Goal: Task Accomplishment & Management: Use online tool/utility

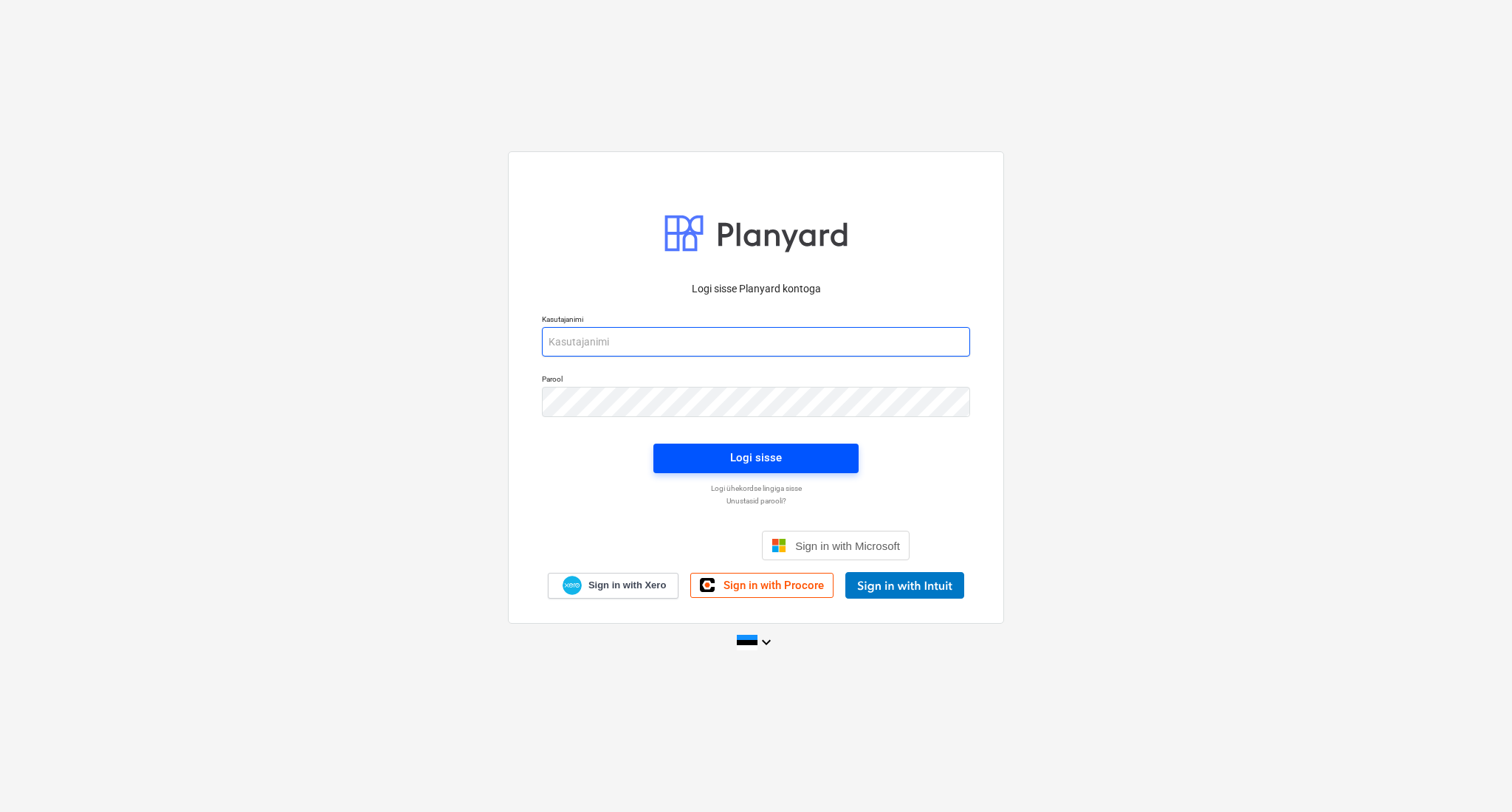
type input "[PERSON_NAME][EMAIL_ADDRESS][DOMAIN_NAME]"
click at [746, 456] on div "Logi sisse" at bounding box center [756, 457] width 52 height 19
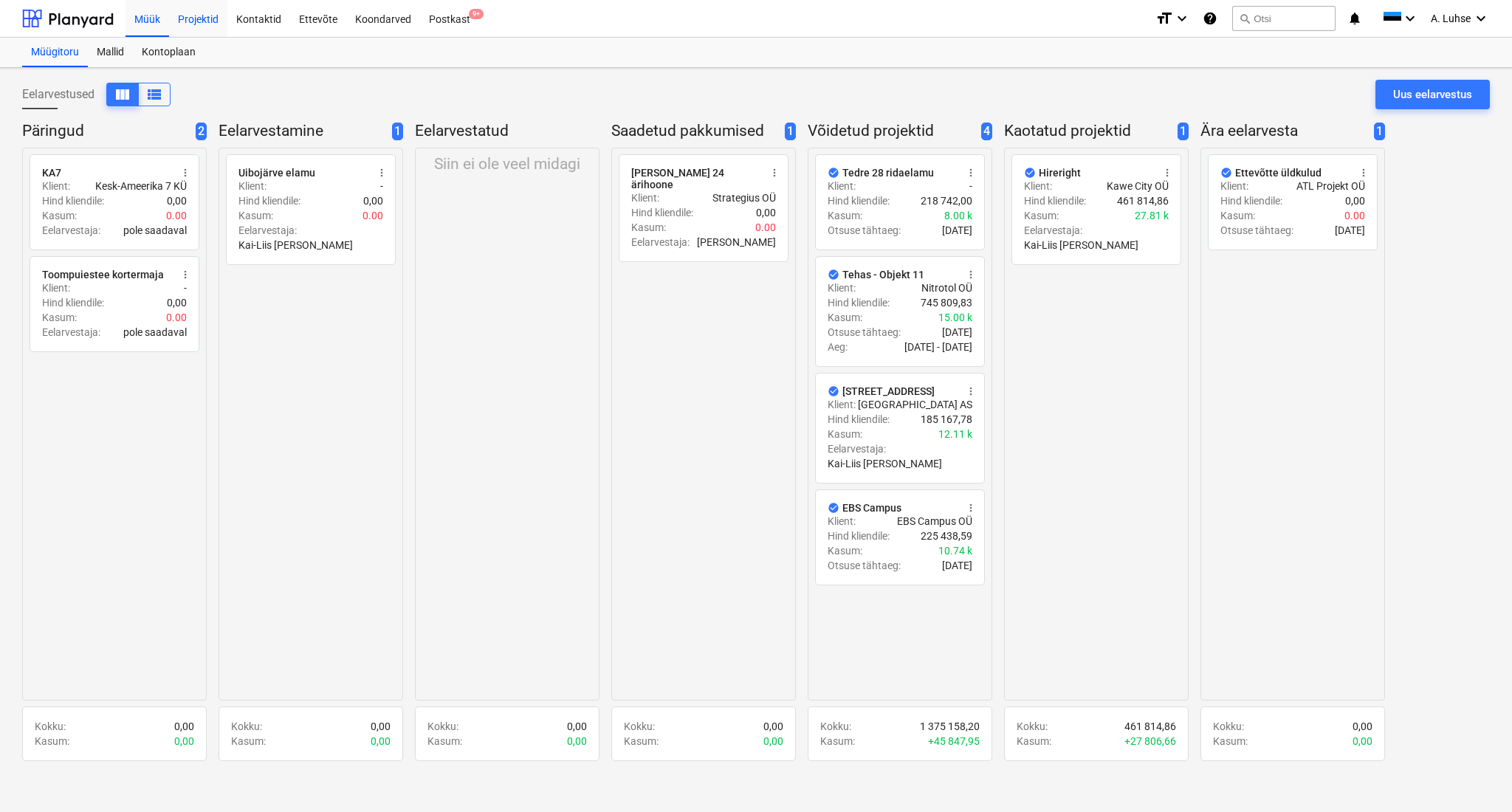
click at [182, 28] on div "Projektid" at bounding box center [198, 18] width 59 height 38
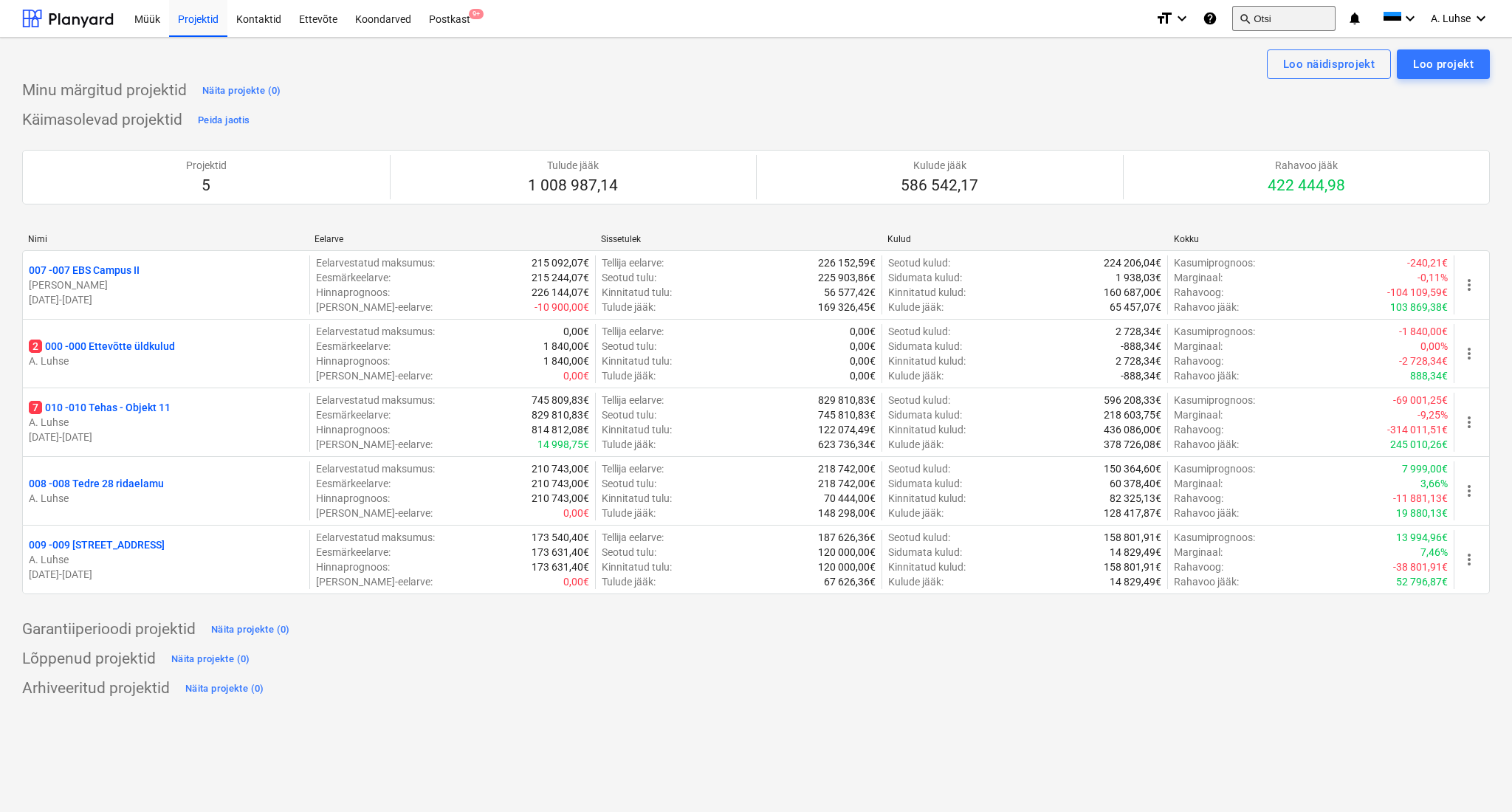
click at [1276, 22] on button "search Otsi" at bounding box center [1283, 18] width 104 height 25
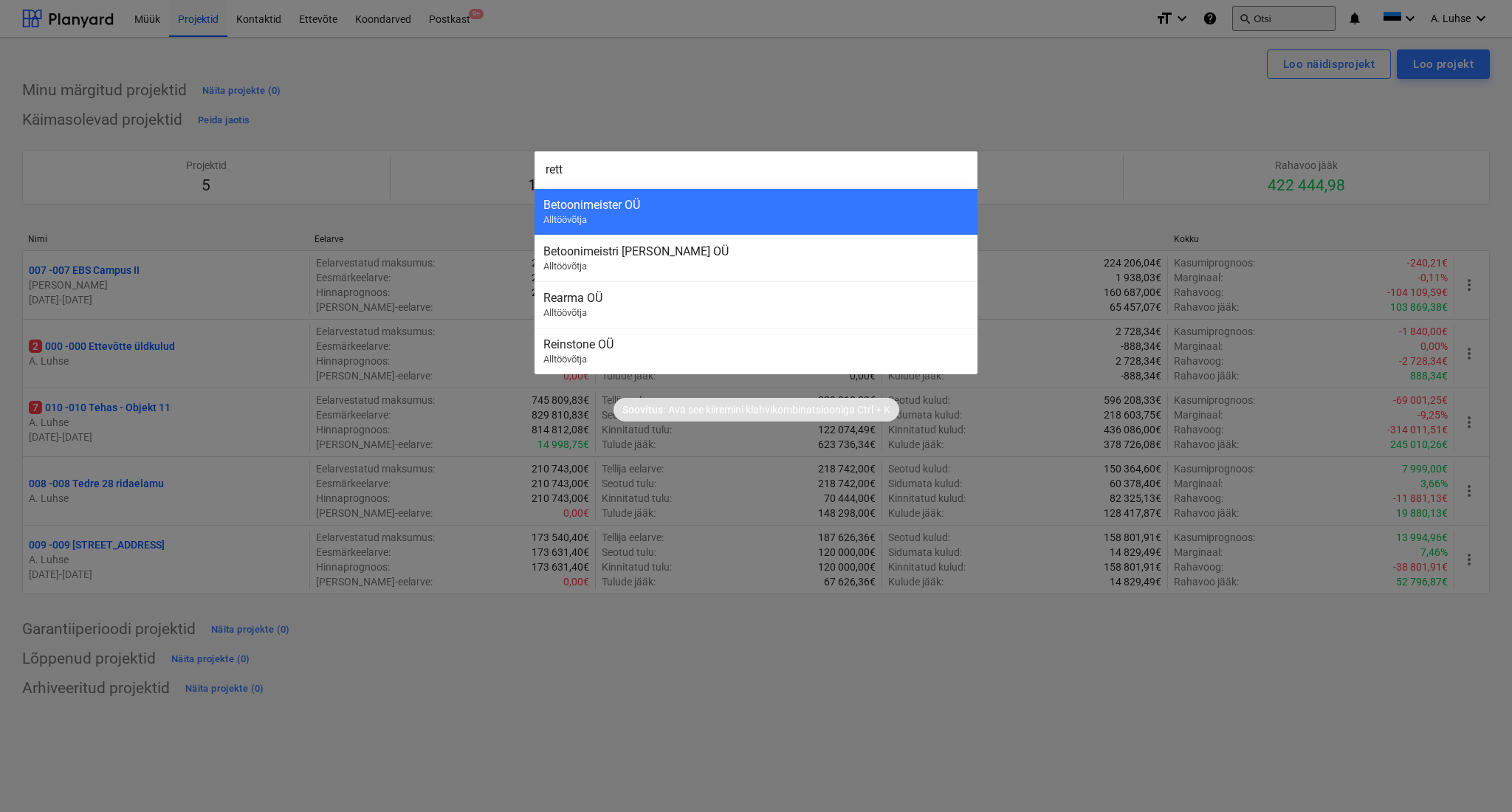
type input "rettu"
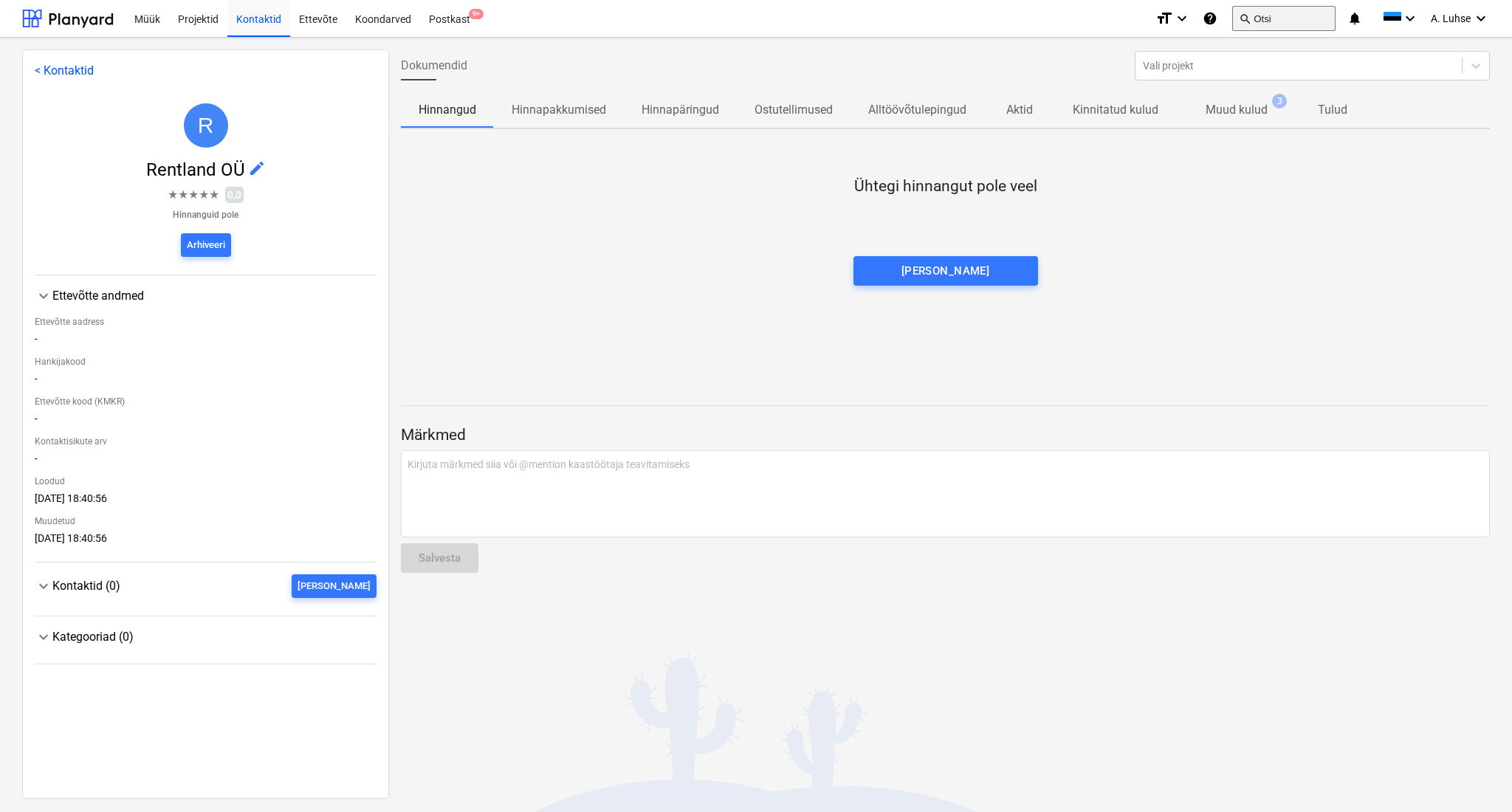
click at [1274, 22] on button "search Otsi" at bounding box center [1283, 18] width 104 height 25
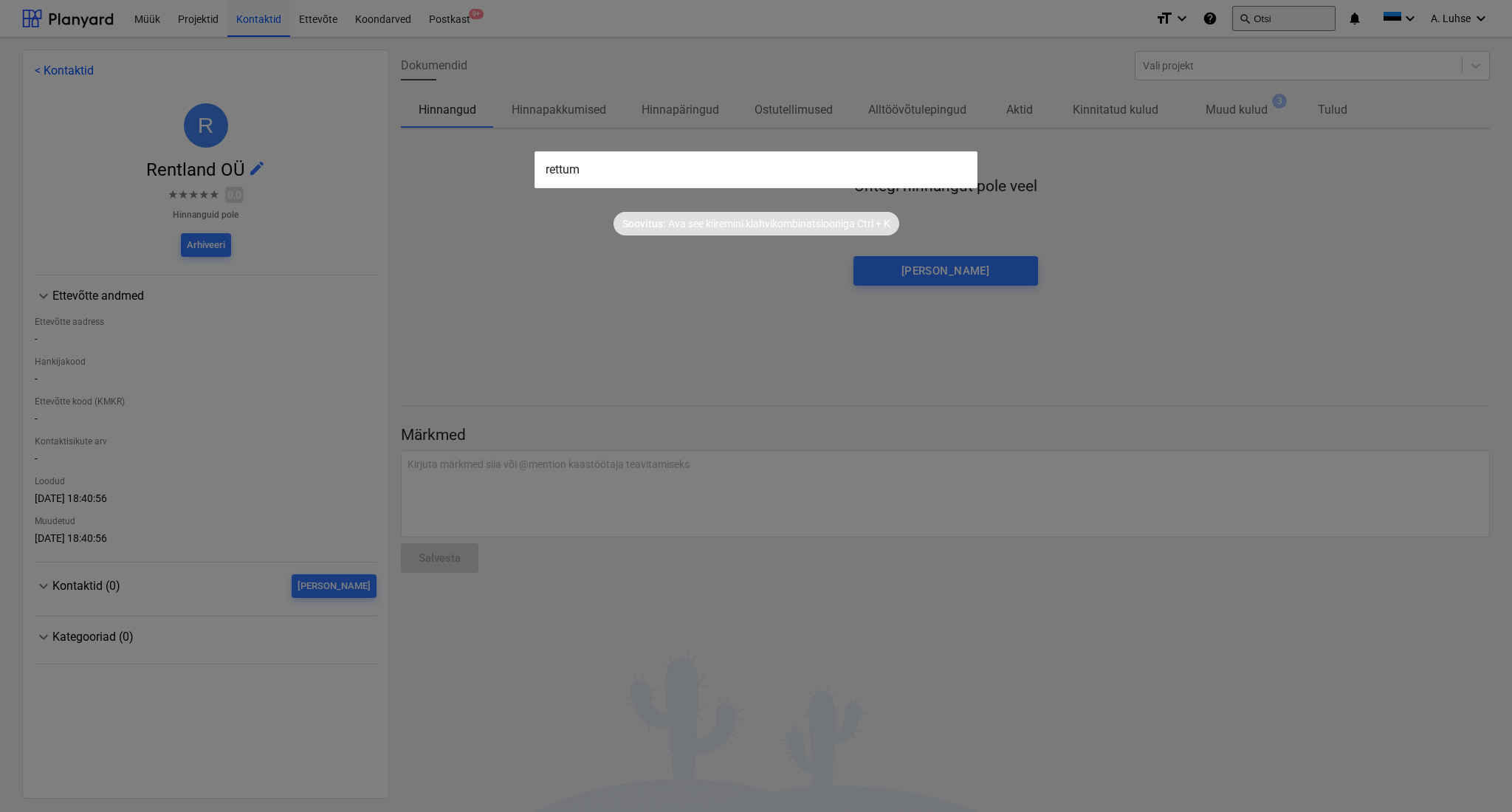
type input "rettum"
click at [479, 226] on div "Soovitus: Ava see kiiremini klahvikombinatsiooniga Ctrl + K" at bounding box center [756, 211] width 1512 height 47
click at [547, 309] on div at bounding box center [756, 406] width 1512 height 812
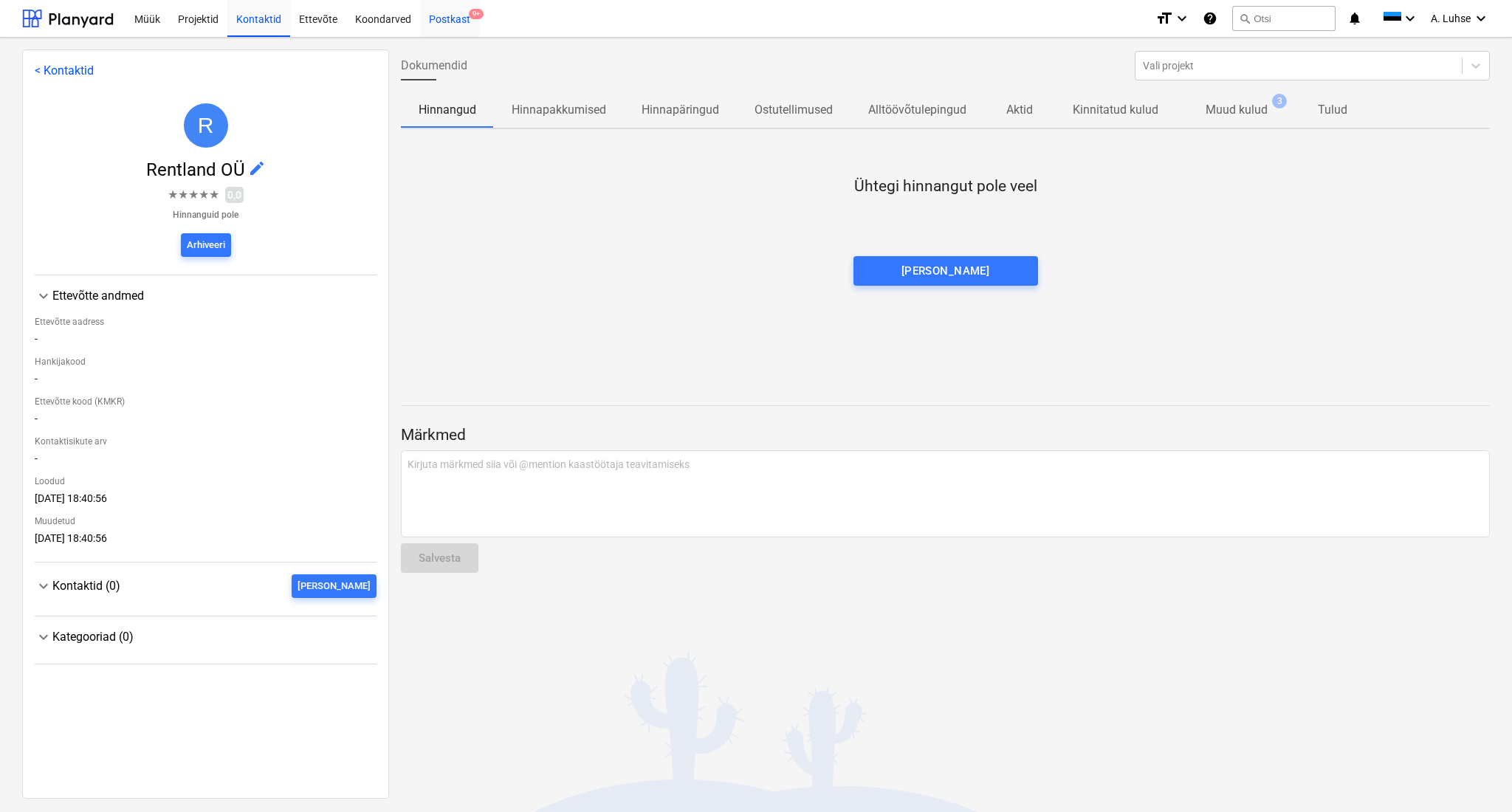
click at [461, 30] on div "Postkast 9+" at bounding box center [449, 18] width 59 height 38
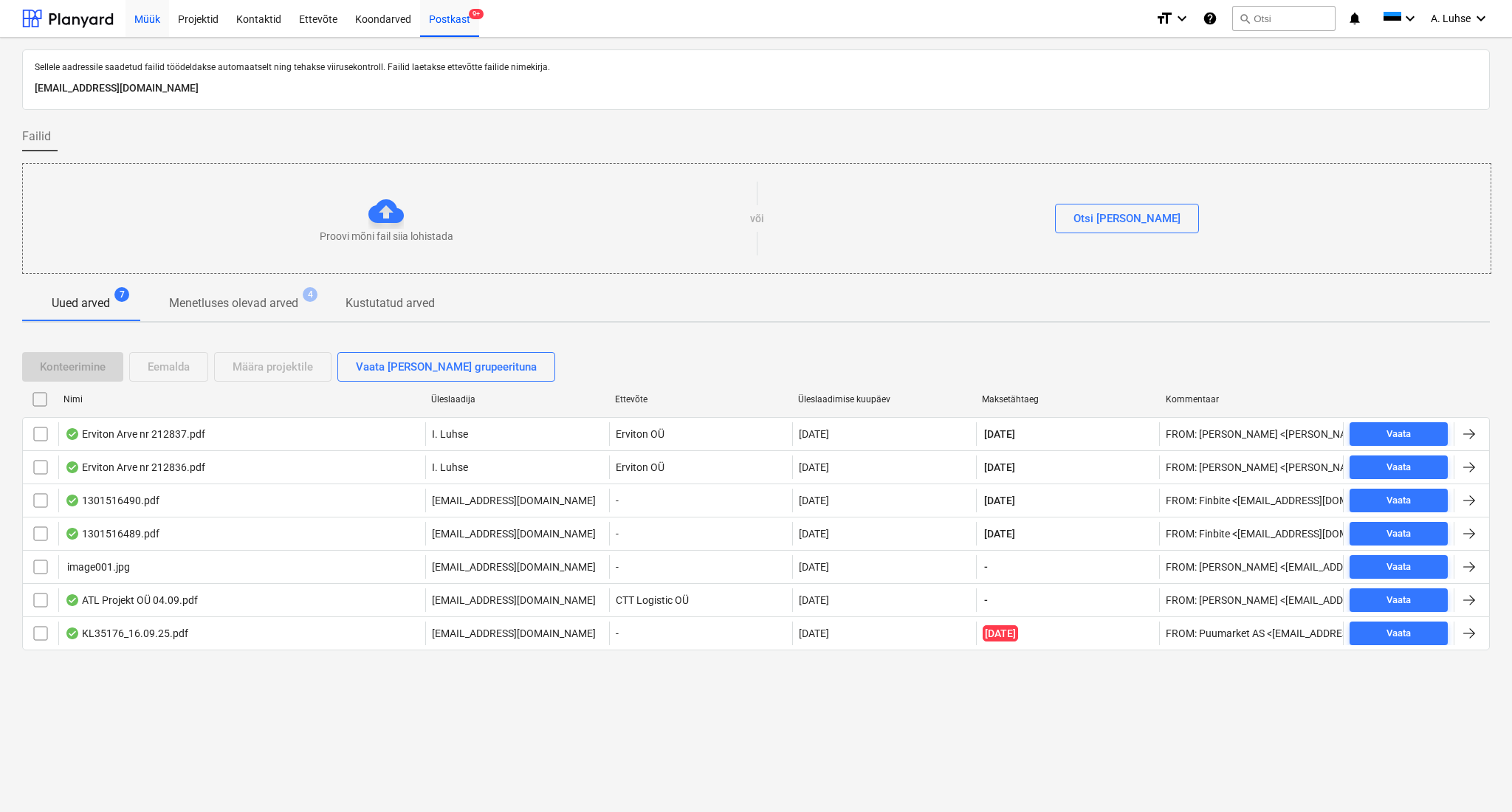
click at [140, 19] on div "Müük" at bounding box center [147, 18] width 43 height 38
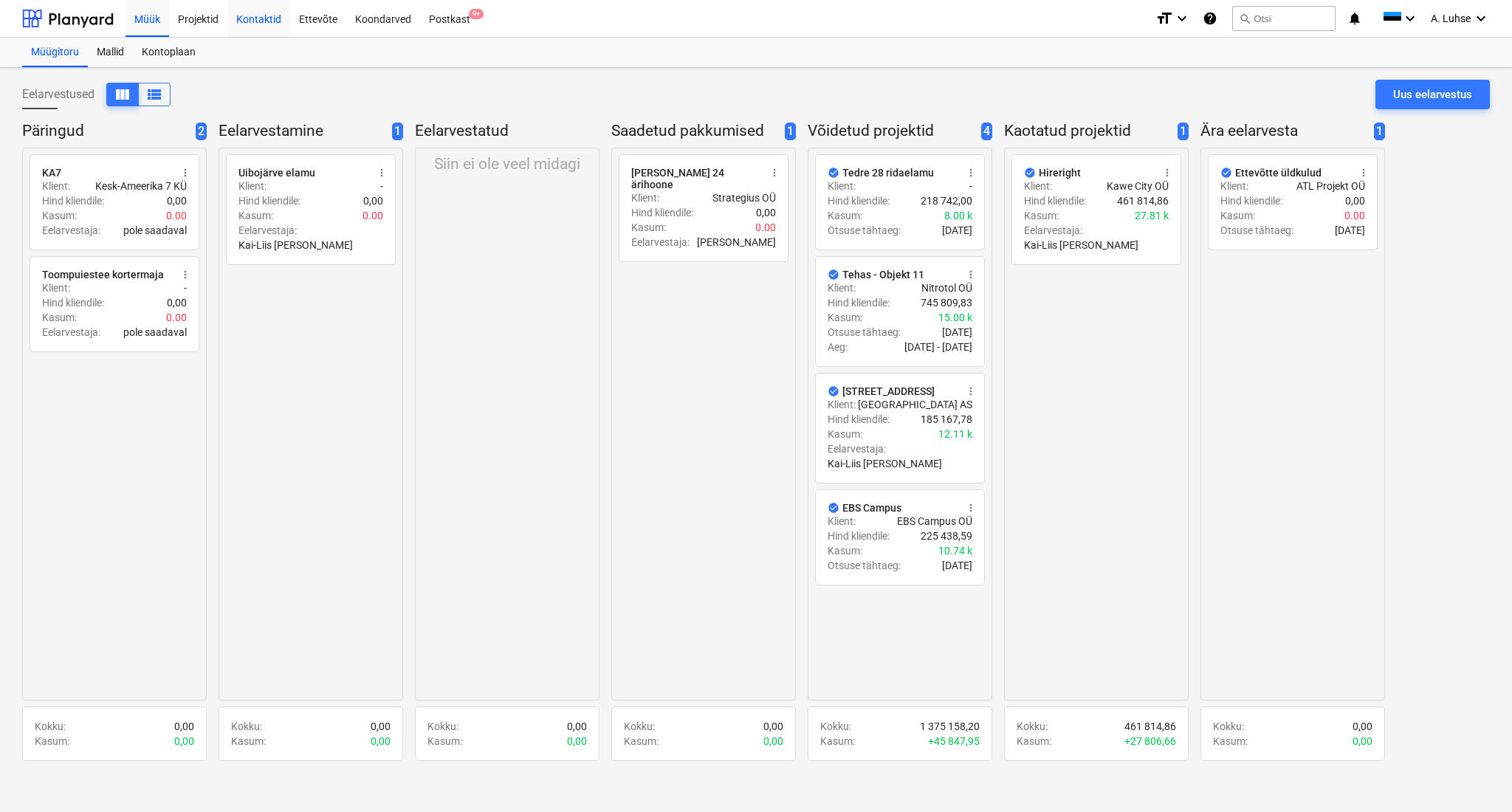
click at [245, 21] on div "Kontaktid" at bounding box center [259, 18] width 63 height 38
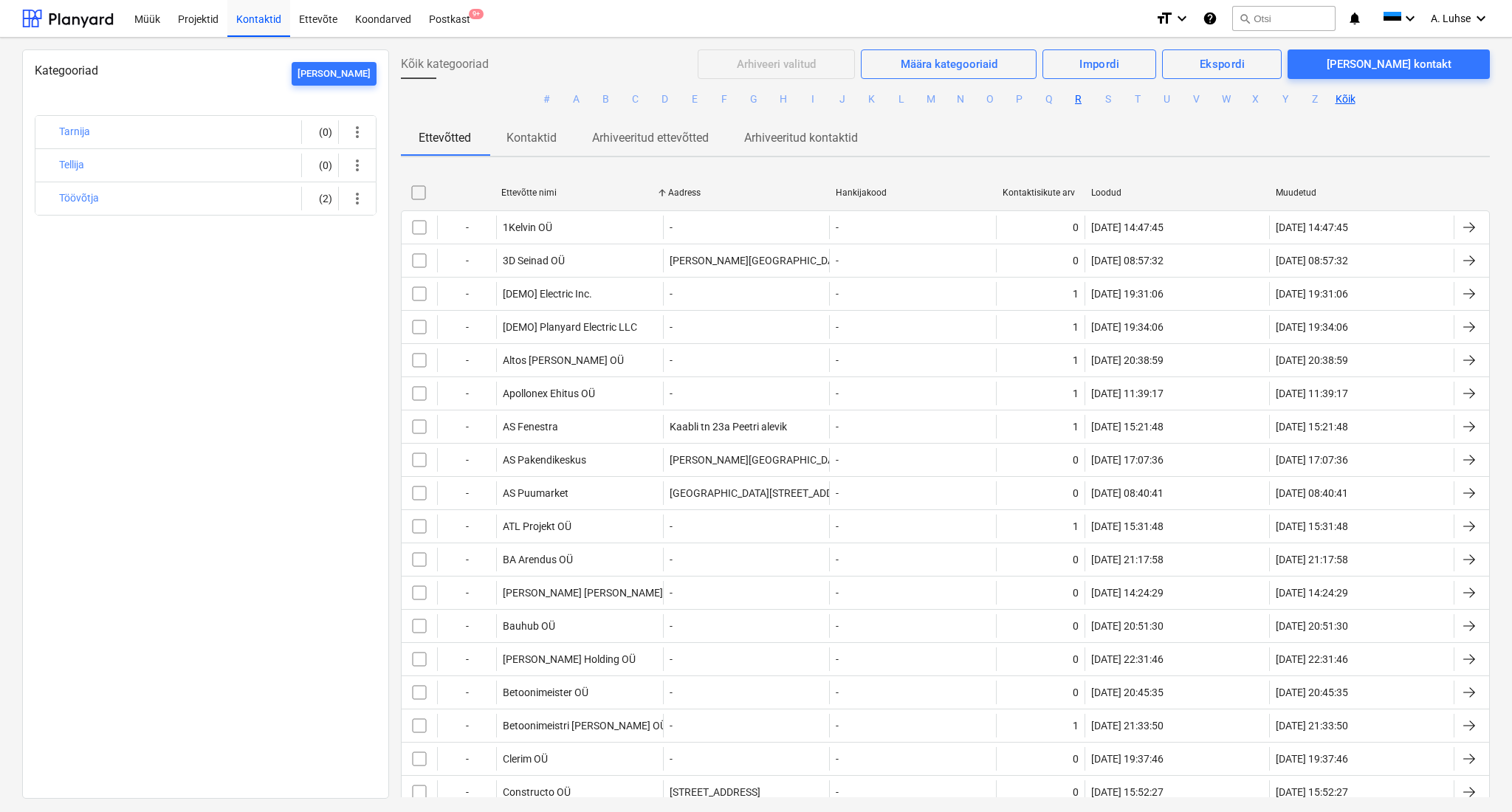
click at [1077, 98] on button "R" at bounding box center [1078, 99] width 18 height 18
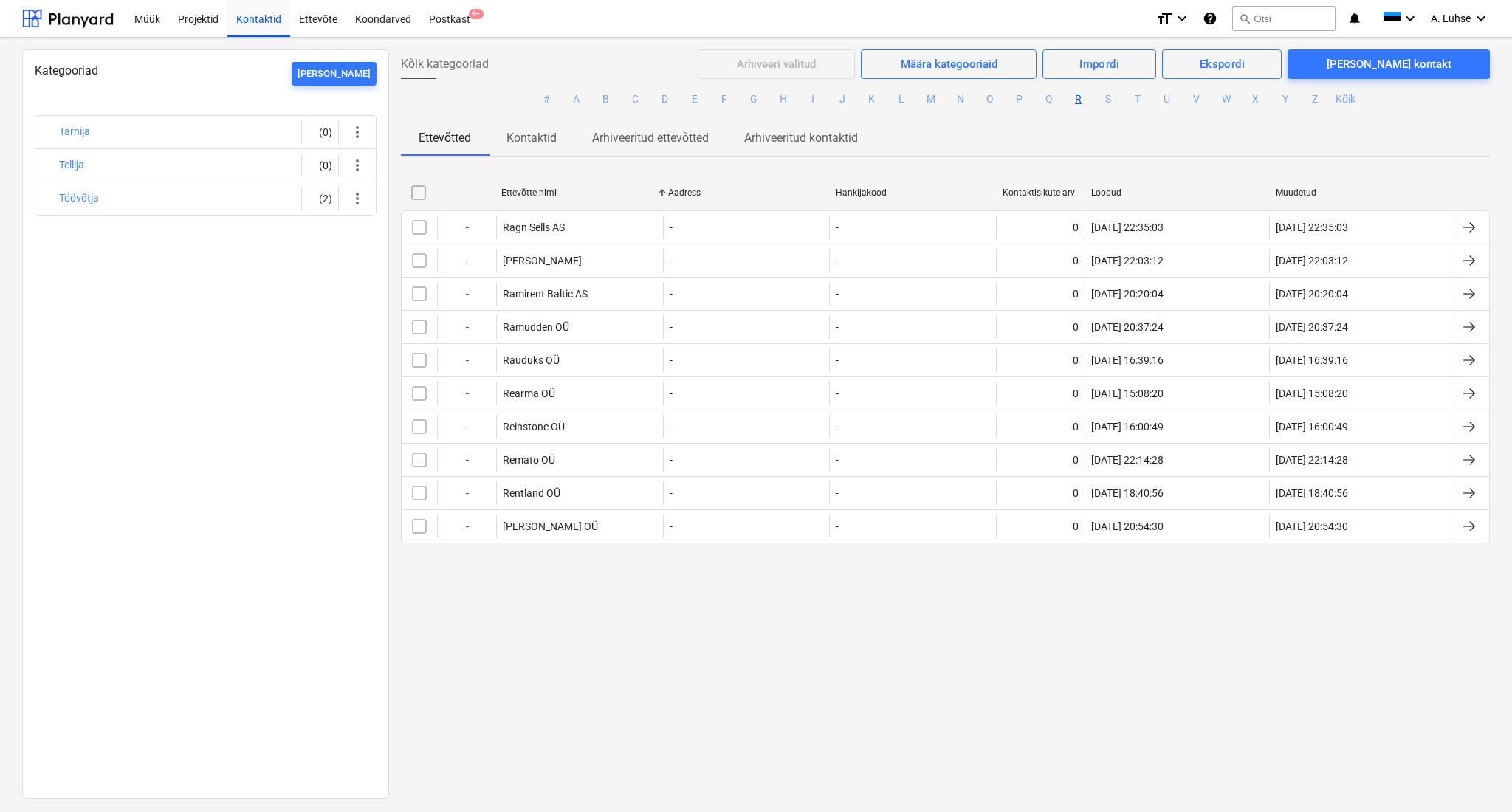
click at [638, 602] on div "Kõik kategooriad Arhiveeri valitud Määra kategooriaid Impordi Ekspordi [PERSON_…" at bounding box center [945, 423] width 1113 height 748
click at [651, 585] on div "Kõik kategooriad Arhiveeri valitud Määra kategooriaid Impordi Ekspordi [PERSON_…" at bounding box center [945, 423] width 1113 height 748
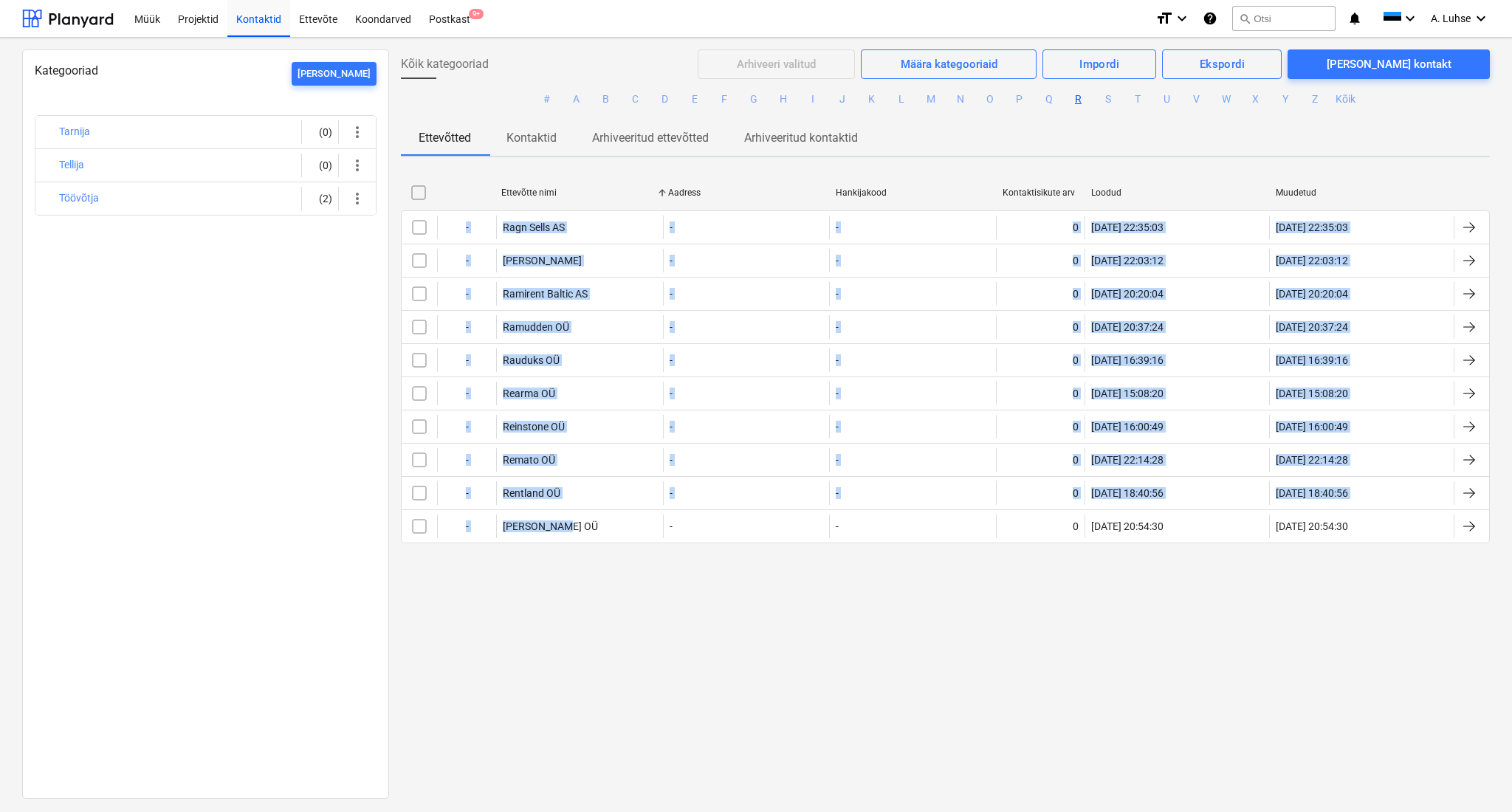
drag, startPoint x: 651, startPoint y: 585, endPoint x: 423, endPoint y: 83, distance: 551.4
click at [423, 83] on div "Kõik kategooriad Arhiveeri valitud Määra kategooriaid Impordi Ekspordi [PERSON_…" at bounding box center [945, 423] width 1113 height 748
click at [491, 633] on div "Kõik kategooriad Arhiveeri valitud Määra kategooriaid Impordi Ekspordi [PERSON_…" at bounding box center [945, 423] width 1113 height 748
drag, startPoint x: 491, startPoint y: 633, endPoint x: 375, endPoint y: 93, distance: 552.3
click at [375, 93] on div "Kategooriad [PERSON_NAME] uus Tarnija (0) more_vert Tellija (0) more_vert Töövõ…" at bounding box center [756, 423] width 1467 height 748
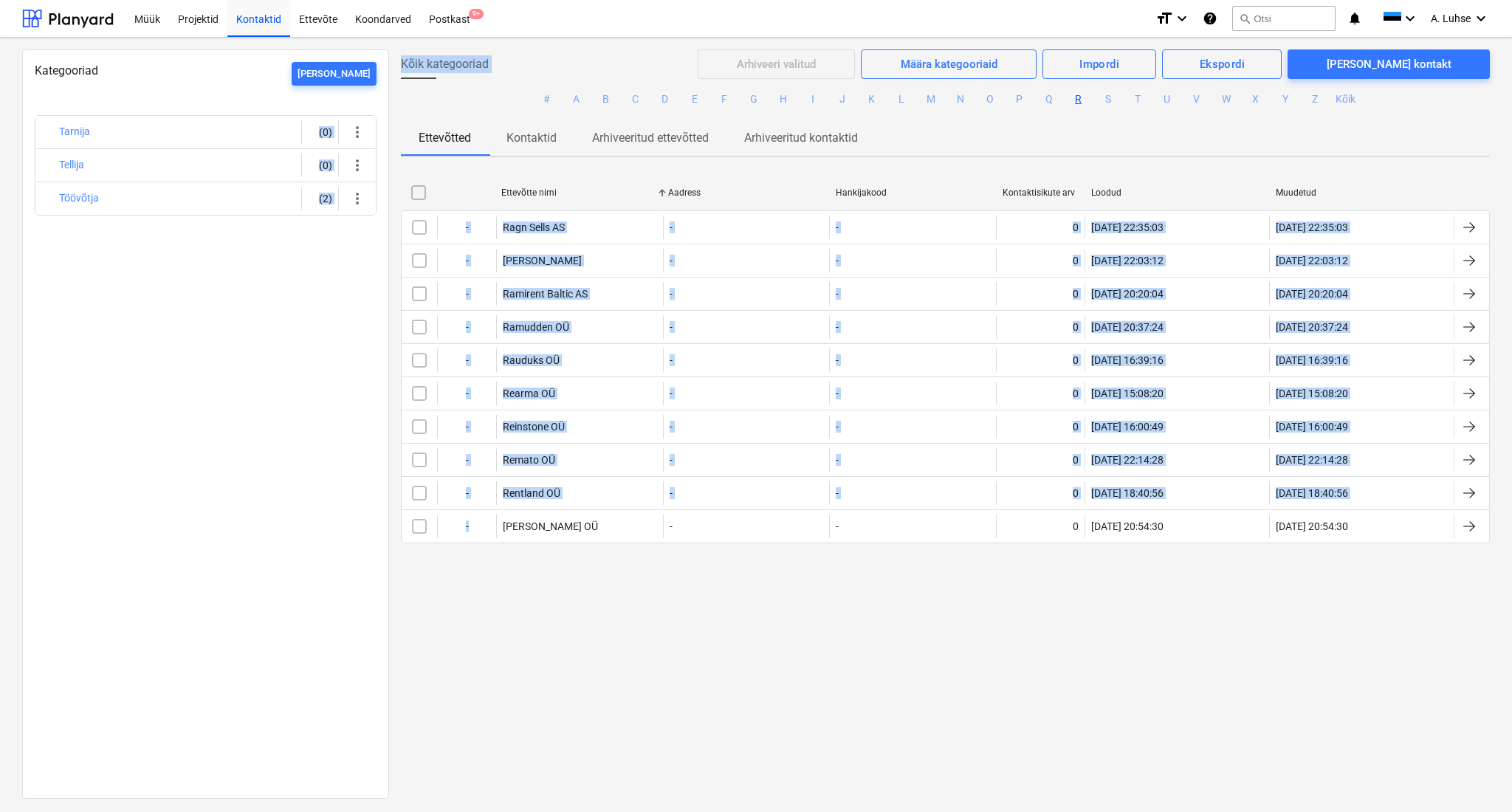
click at [417, 110] on ul "# A B C D E F G H I J K L M N O P Q R S T U V W X Y Z Kõik" at bounding box center [945, 100] width 1089 height 41
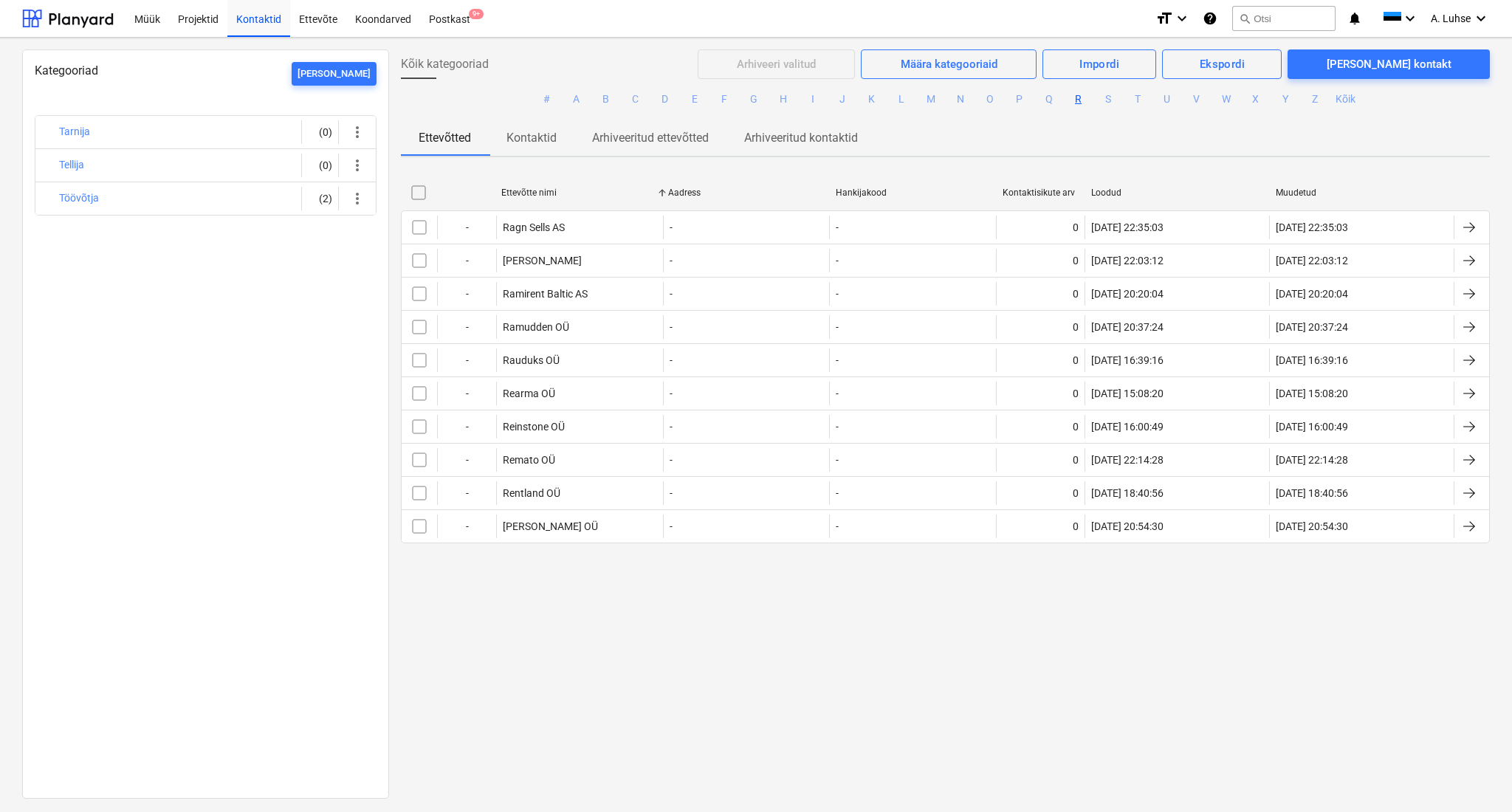
click at [745, 730] on div "Kõik kategooriad Arhiveeri valitud Määra kategooriaid Impordi Ekspordi [PERSON_…" at bounding box center [945, 423] width 1113 height 748
click at [745, 731] on div "Kõik kategooriad Arhiveeri valitud Määra kategooriaid Impordi Ekspordi [PERSON_…" at bounding box center [945, 423] width 1113 height 748
click at [632, 621] on div "Kõik kategooriad Arhiveeri valitud Määra kategooriaid Impordi Ekspordi [PERSON_…" at bounding box center [945, 423] width 1113 height 748
click at [80, 28] on div at bounding box center [68, 18] width 91 height 37
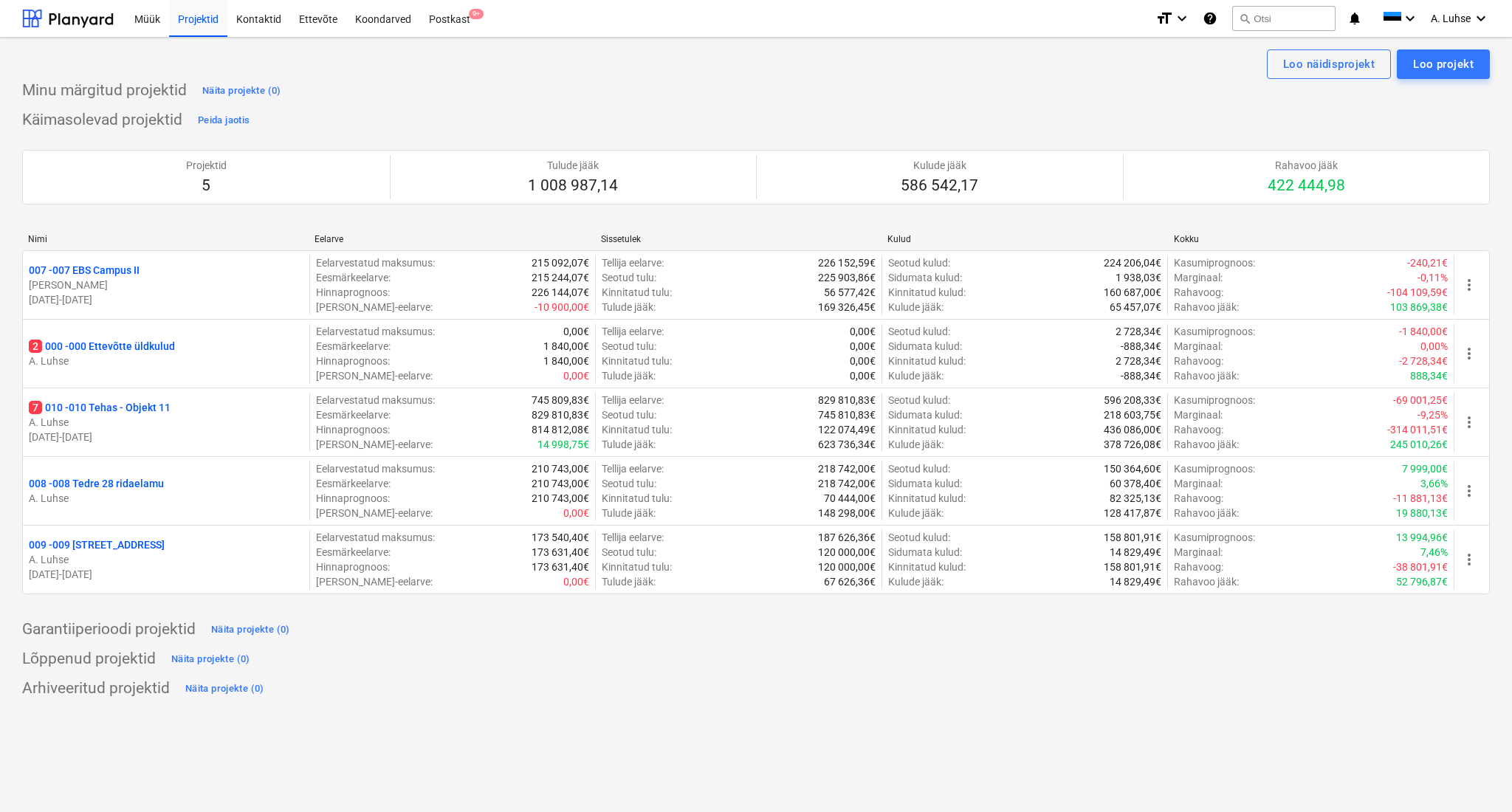
click at [775, 737] on div "Loo näidisprojekt Loo projekt Minu märgitud projektid Näita projekte (0) Käimas…" at bounding box center [756, 425] width 1512 height 775
click at [265, 19] on div "Kontaktid" at bounding box center [259, 18] width 63 height 38
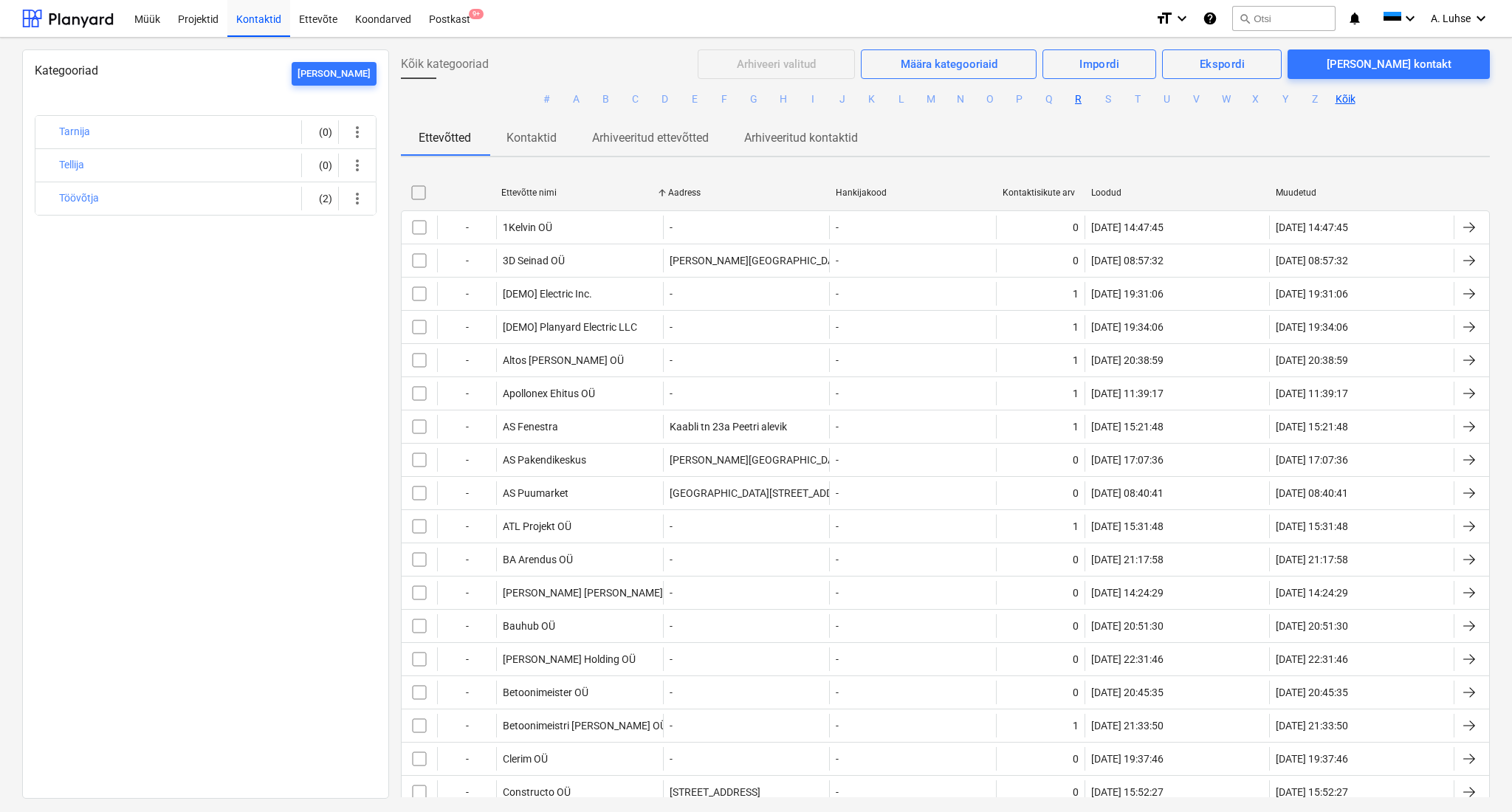
click at [1073, 104] on button "R" at bounding box center [1078, 99] width 18 height 18
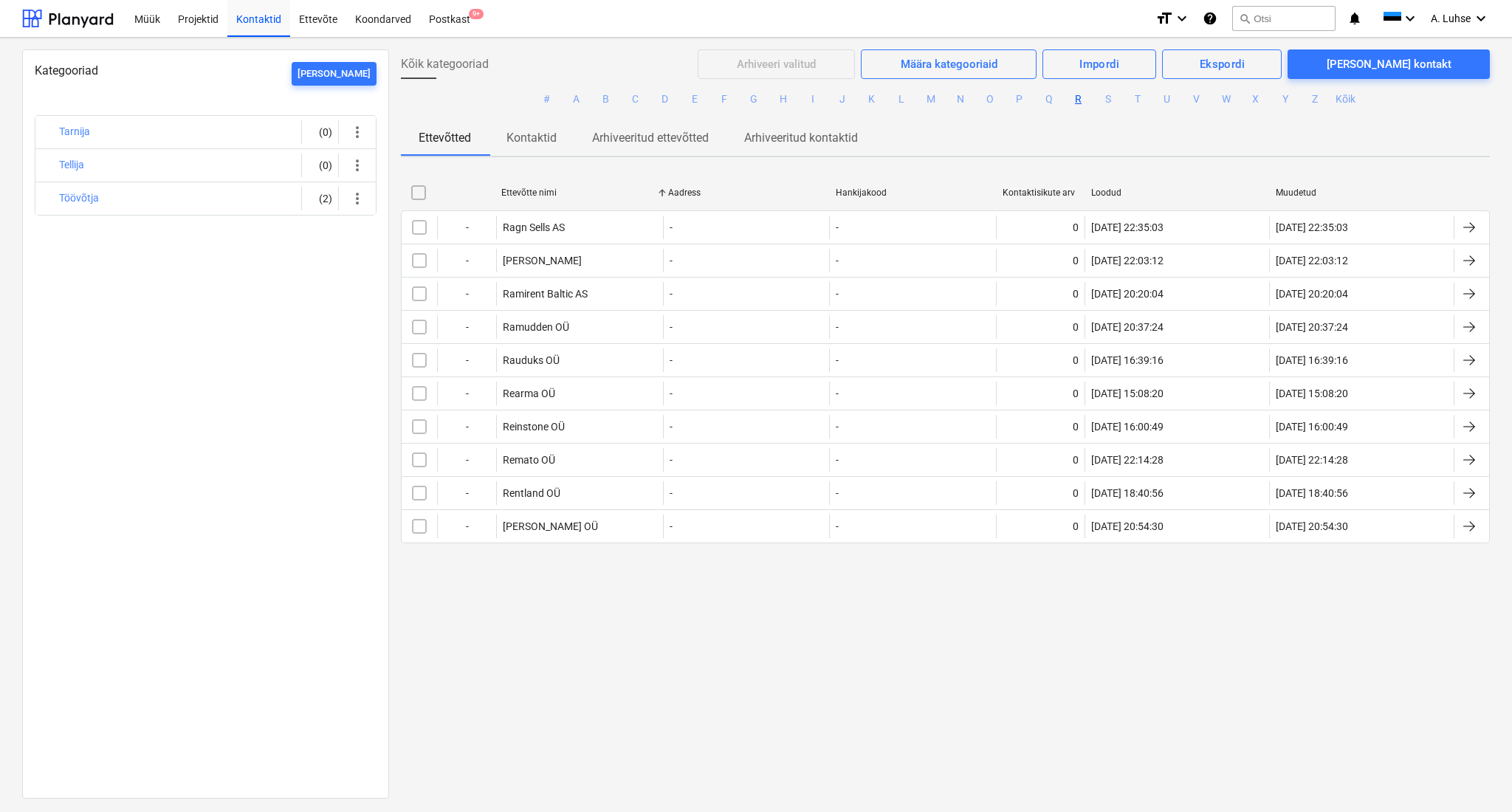
click at [1070, 146] on div "Ettevõtted Kontaktid Arhiveeritud ettevõtted Arhiveeritud kontaktid" at bounding box center [945, 137] width 1089 height 35
click at [463, 9] on div "Postkast 9+" at bounding box center [449, 18] width 59 height 38
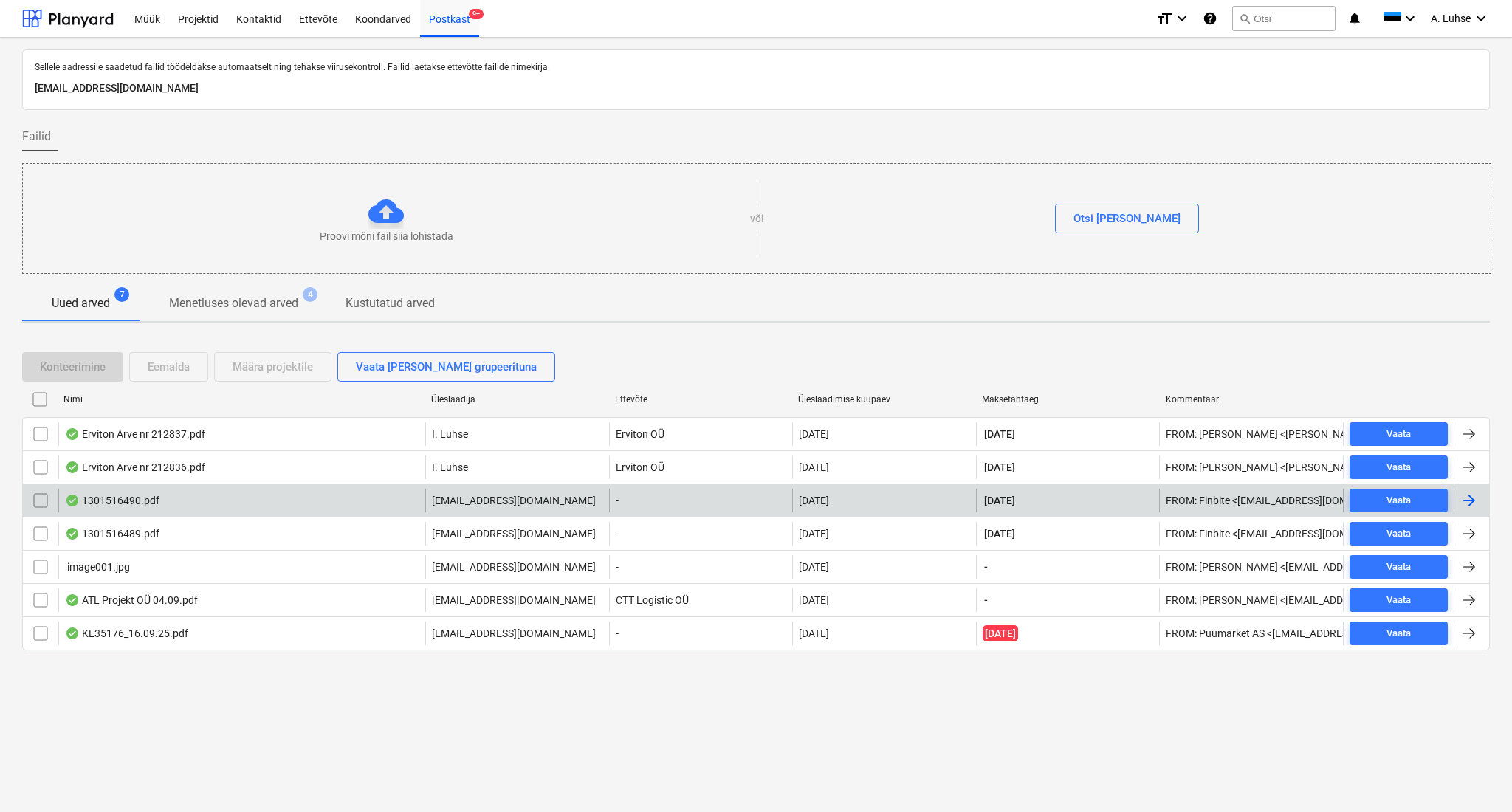
click at [267, 505] on div "1301516490.pdf" at bounding box center [242, 500] width 367 height 23
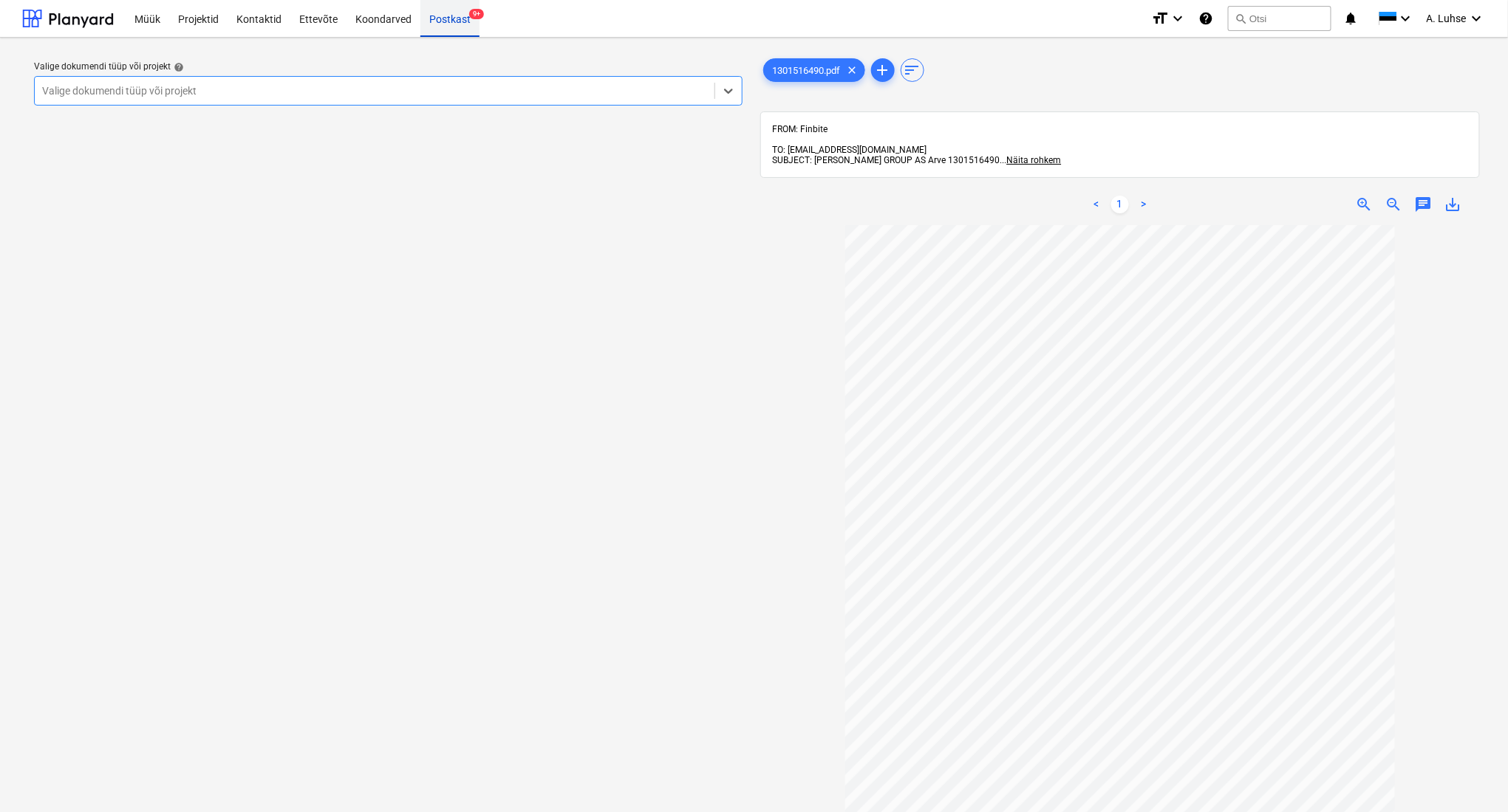
click at [449, 26] on div "Postkast 9+" at bounding box center [450, 18] width 59 height 38
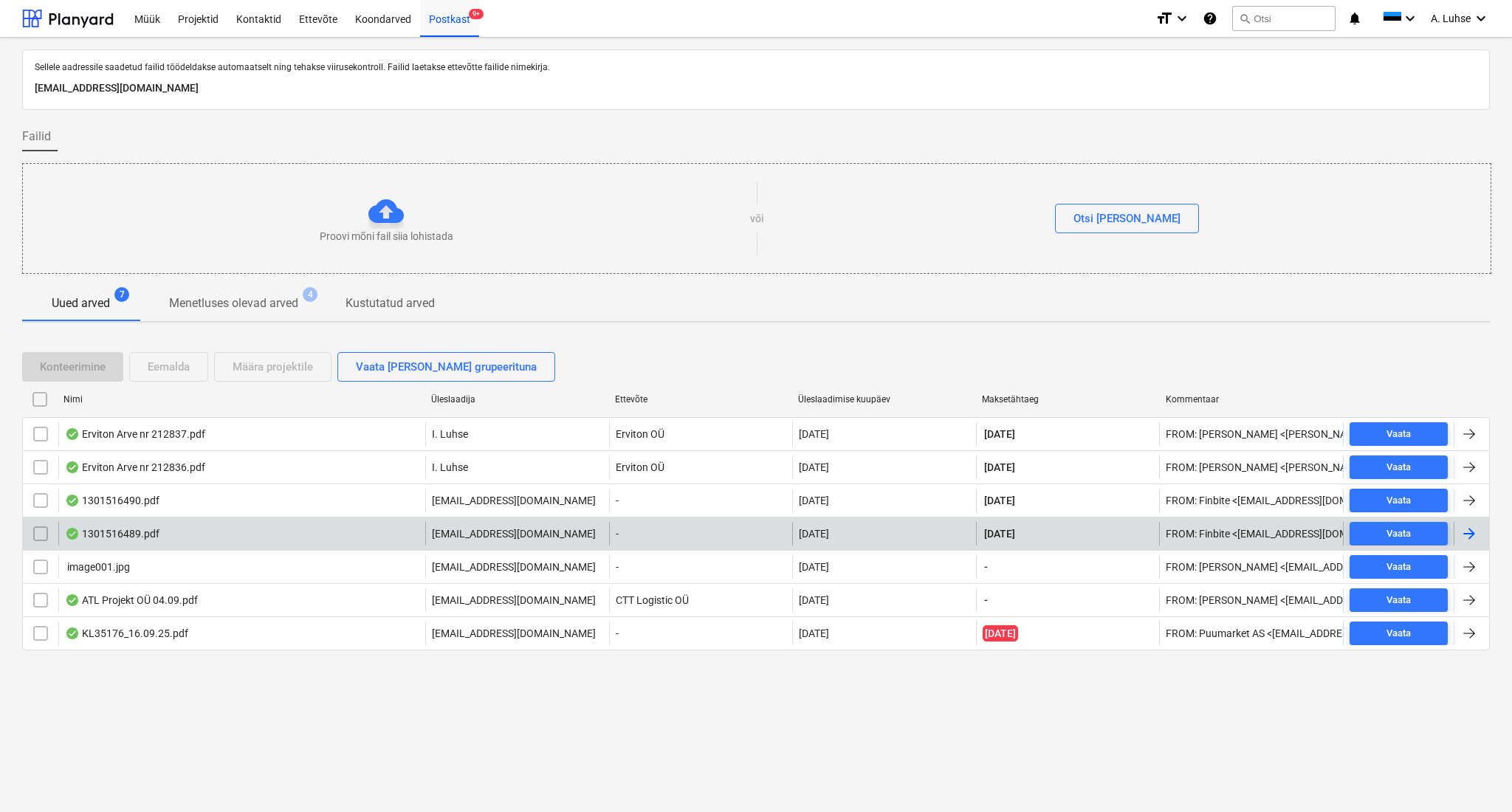
click at [207, 530] on div "1301516489.pdf" at bounding box center [242, 533] width 367 height 23
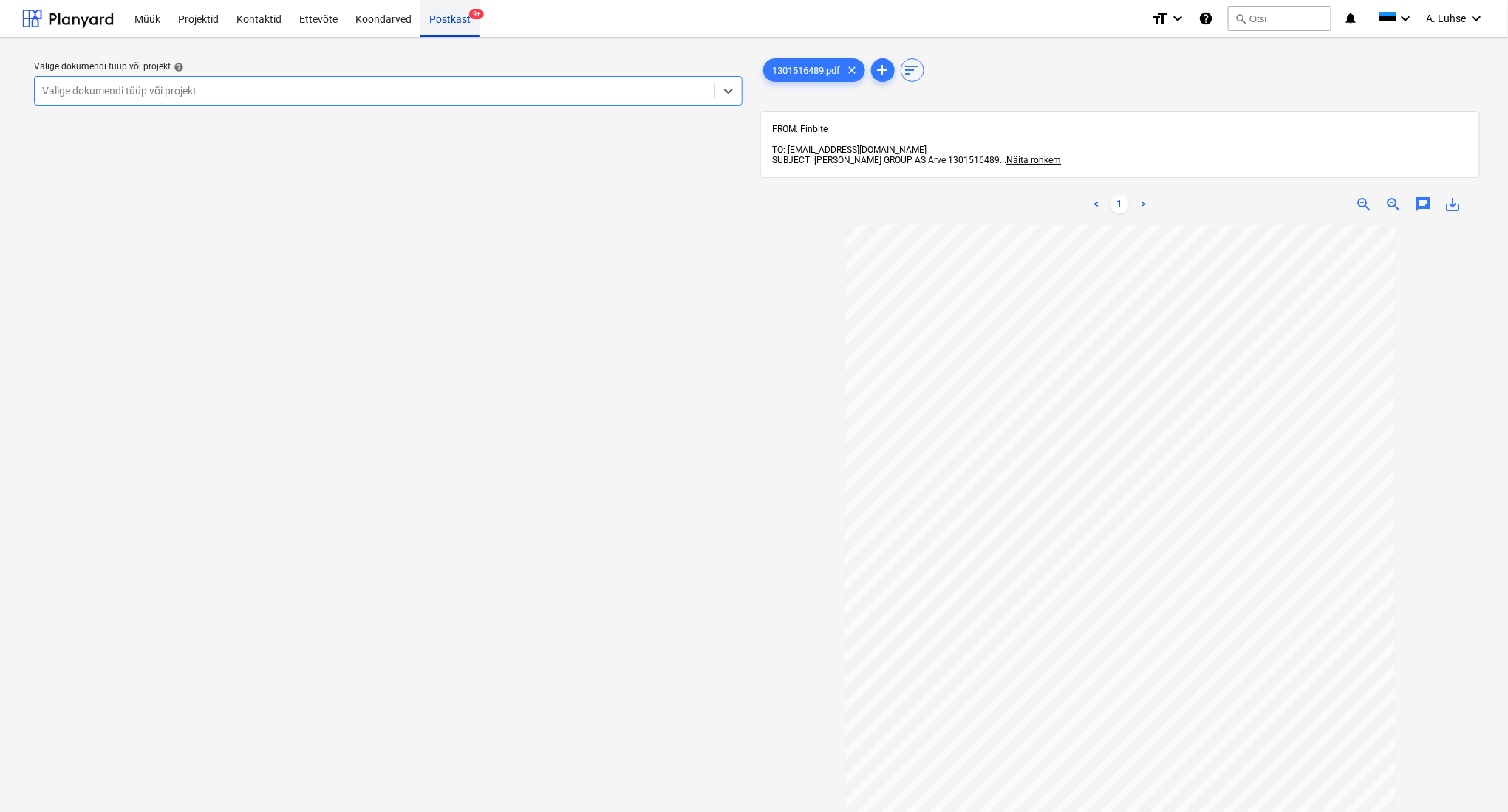
click at [435, 22] on div "Postkast 9+" at bounding box center [450, 18] width 59 height 38
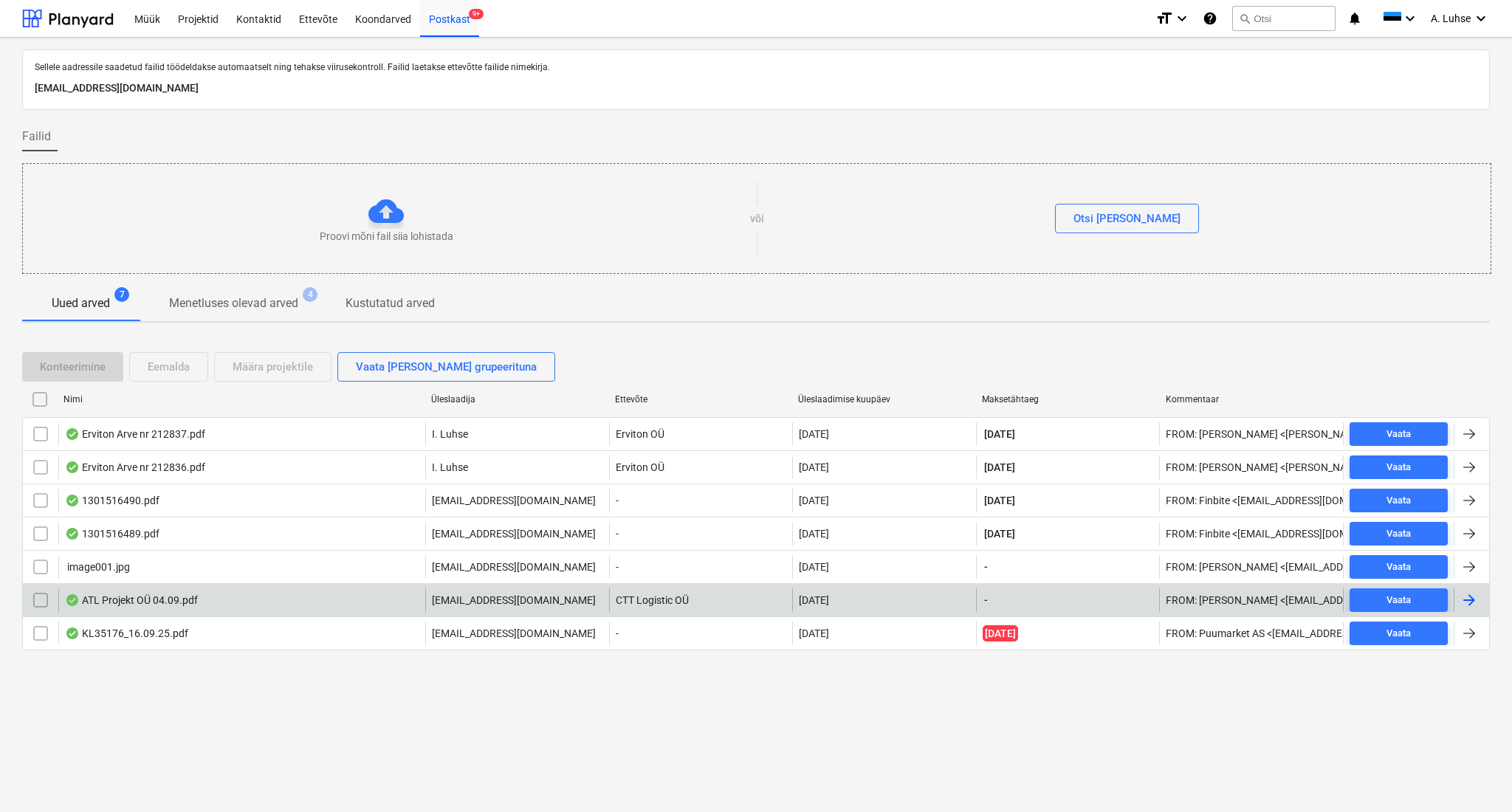
click at [202, 595] on div "ATL Projekt OÜ 04.09.pdf" at bounding box center [242, 600] width 367 height 23
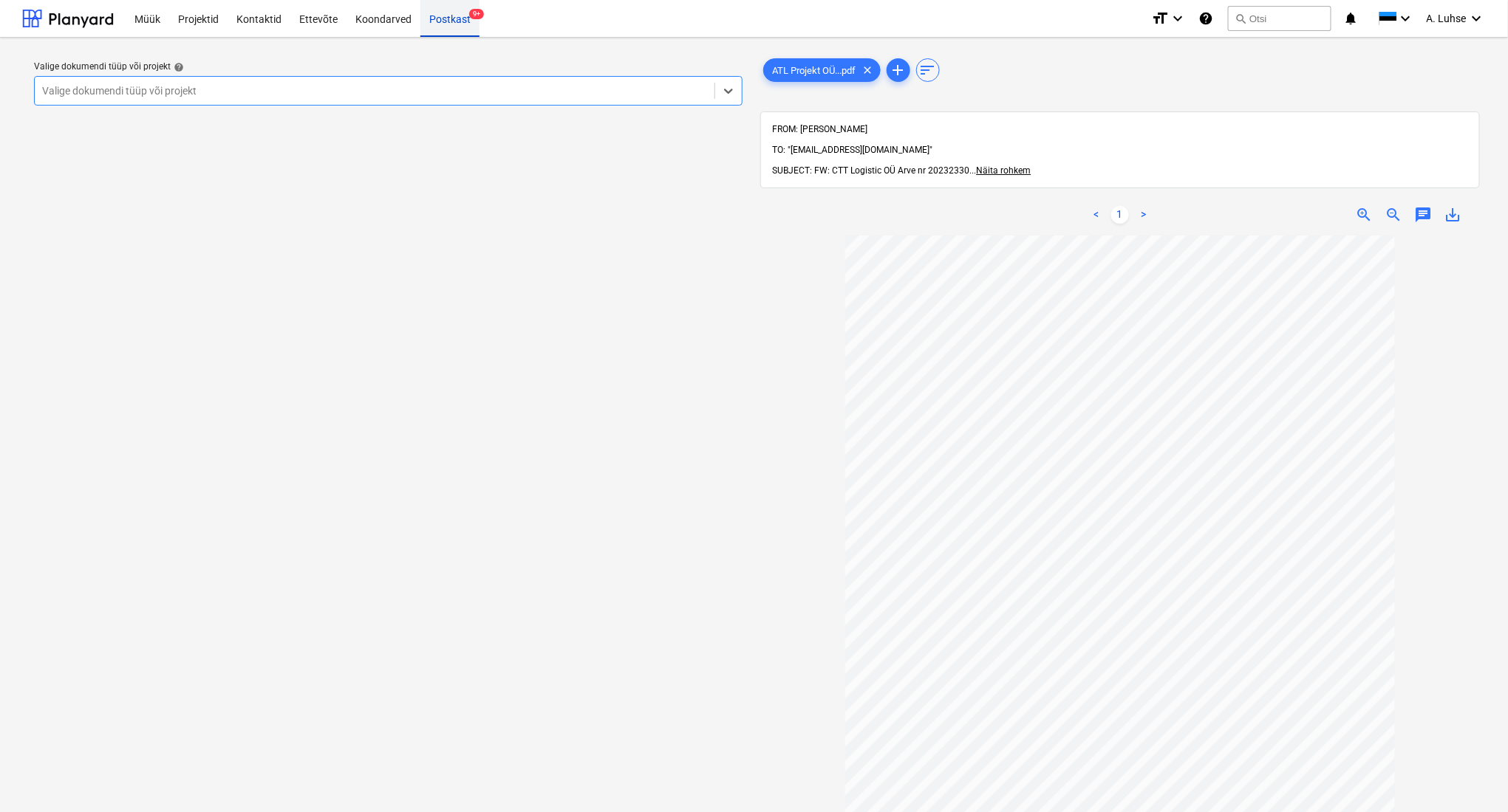
click at [443, 26] on div "Postkast 9+" at bounding box center [450, 18] width 59 height 38
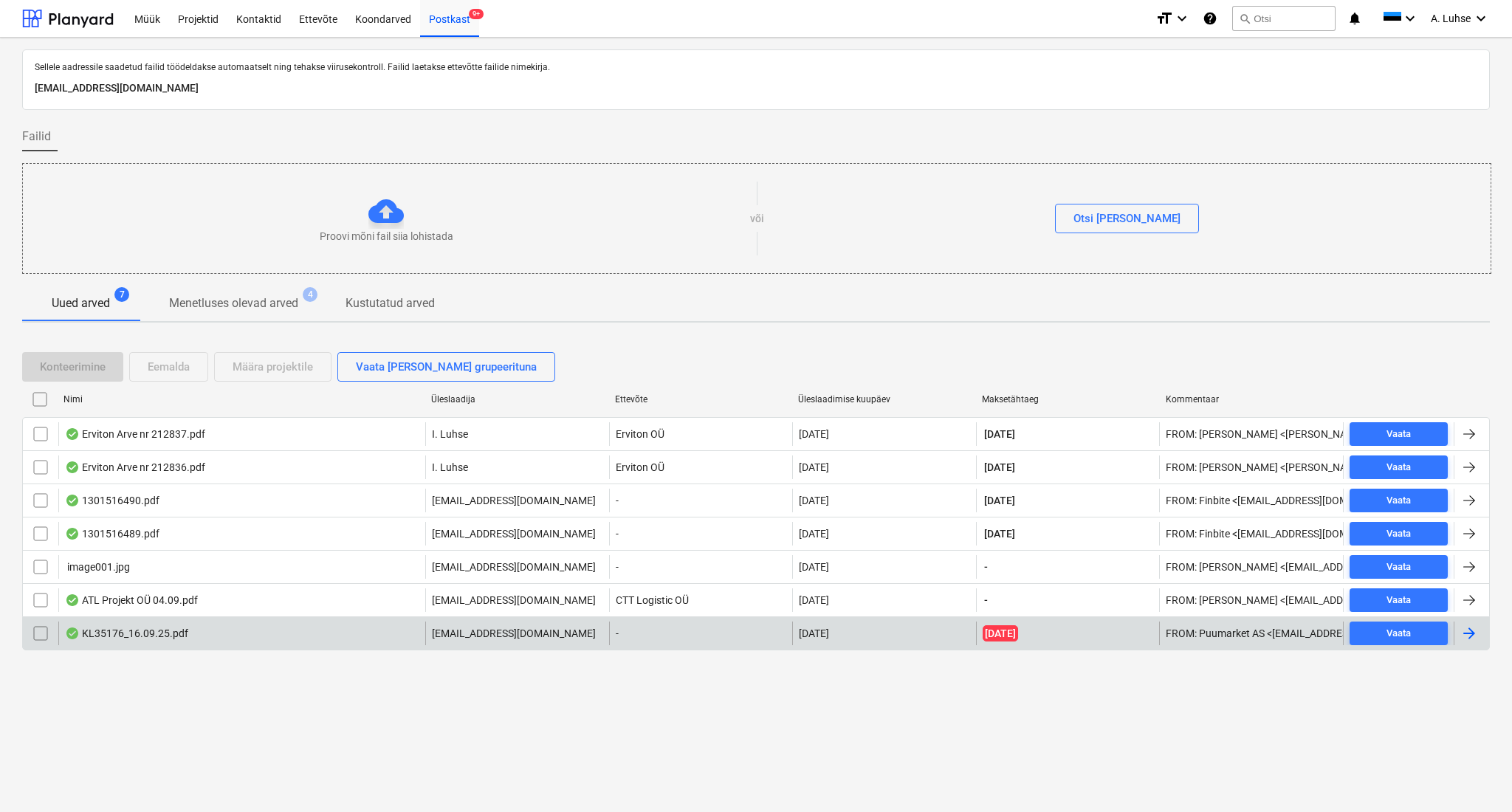
click at [162, 639] on div "KL35176_16.09.25.pdf" at bounding box center [242, 633] width 367 height 23
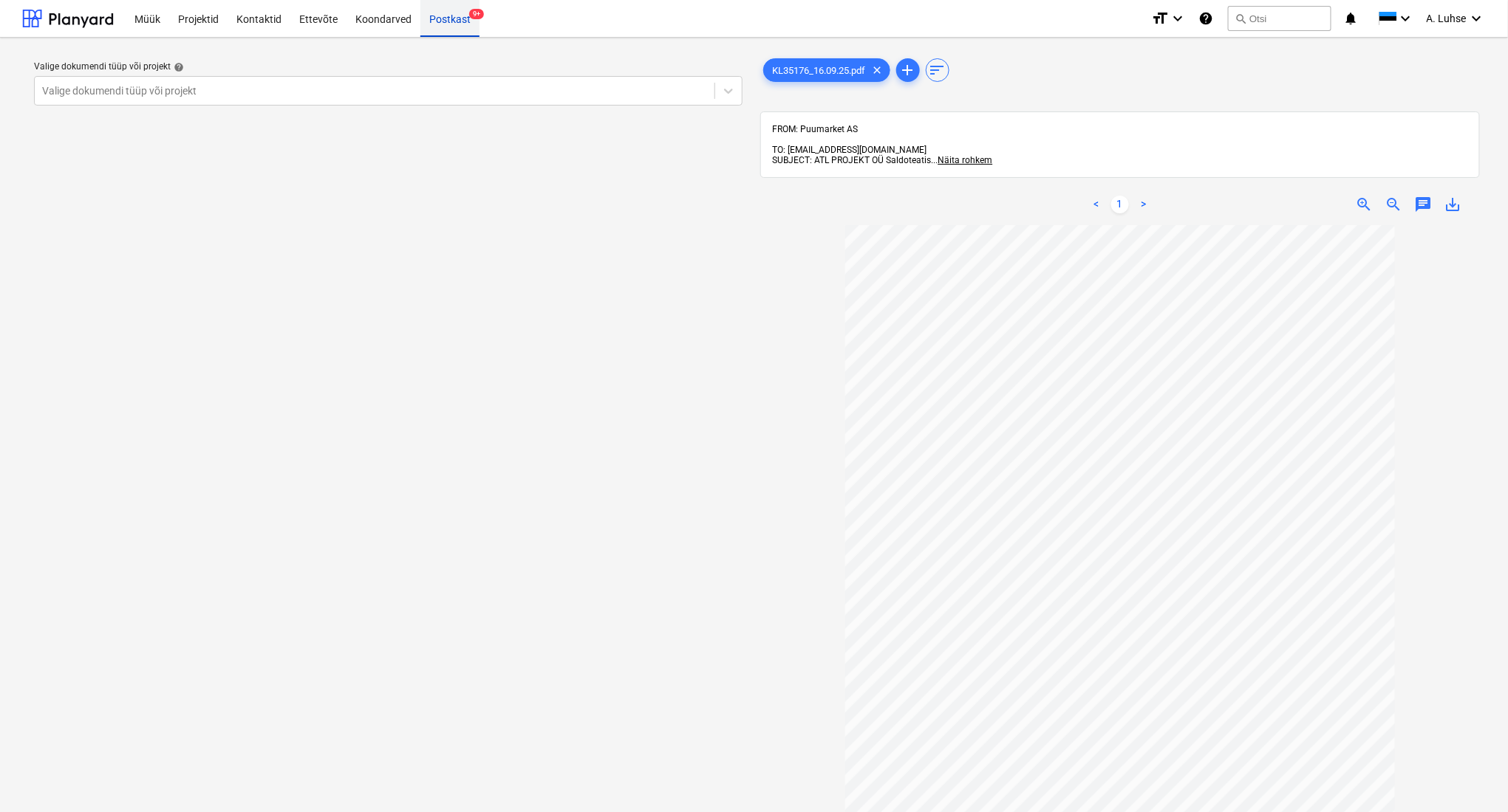
click at [444, 23] on div "Postkast 9+" at bounding box center [450, 18] width 59 height 38
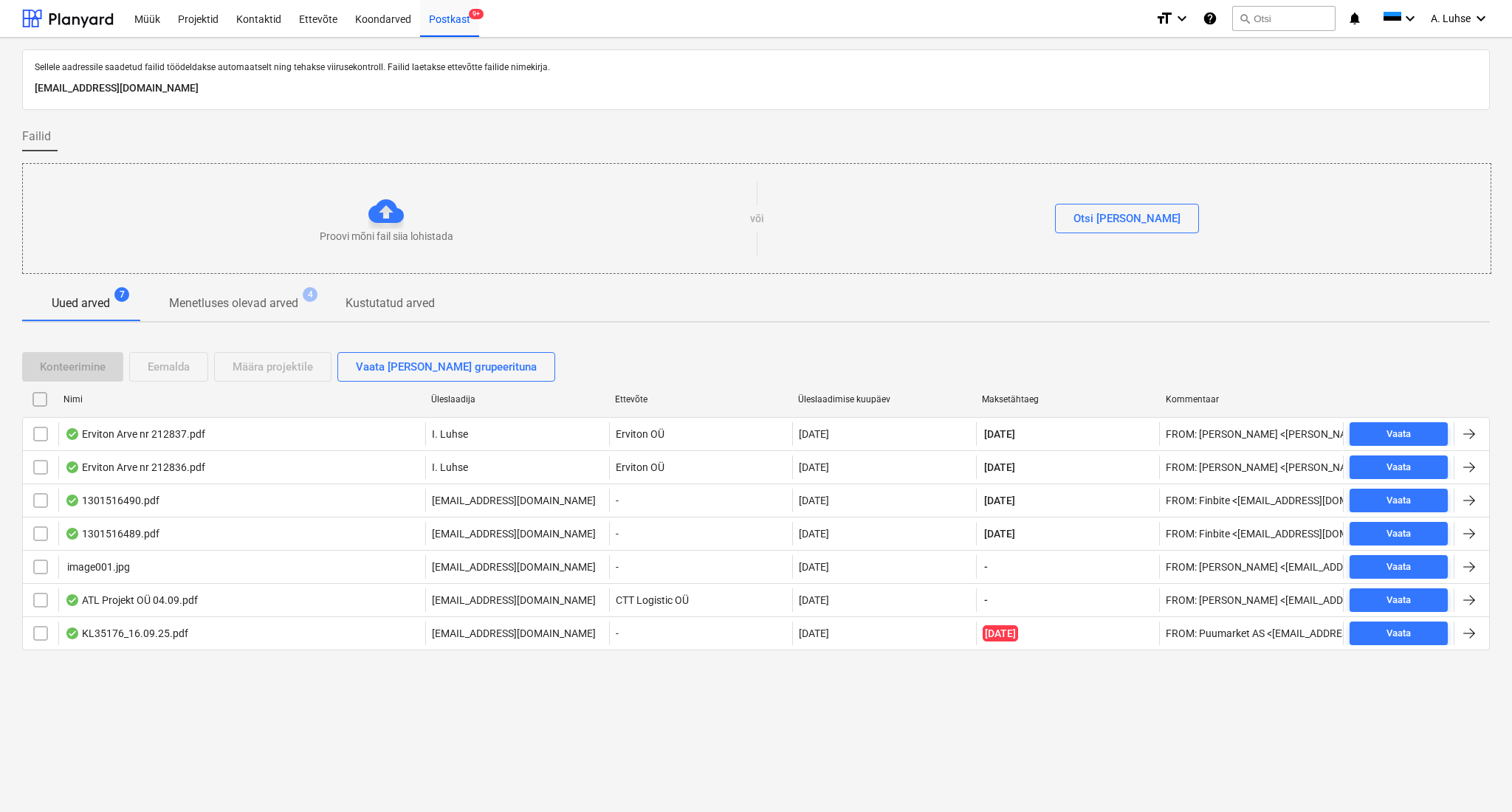
click at [327, 740] on div "Sellele aadressile saadetud failid töödeldakse automaatselt ning tehakse viirus…" at bounding box center [756, 425] width 1512 height 775
click at [452, 23] on div "Postkast 9+" at bounding box center [449, 18] width 59 height 38
click at [1315, 15] on button "search Otsi" at bounding box center [1283, 18] width 104 height 25
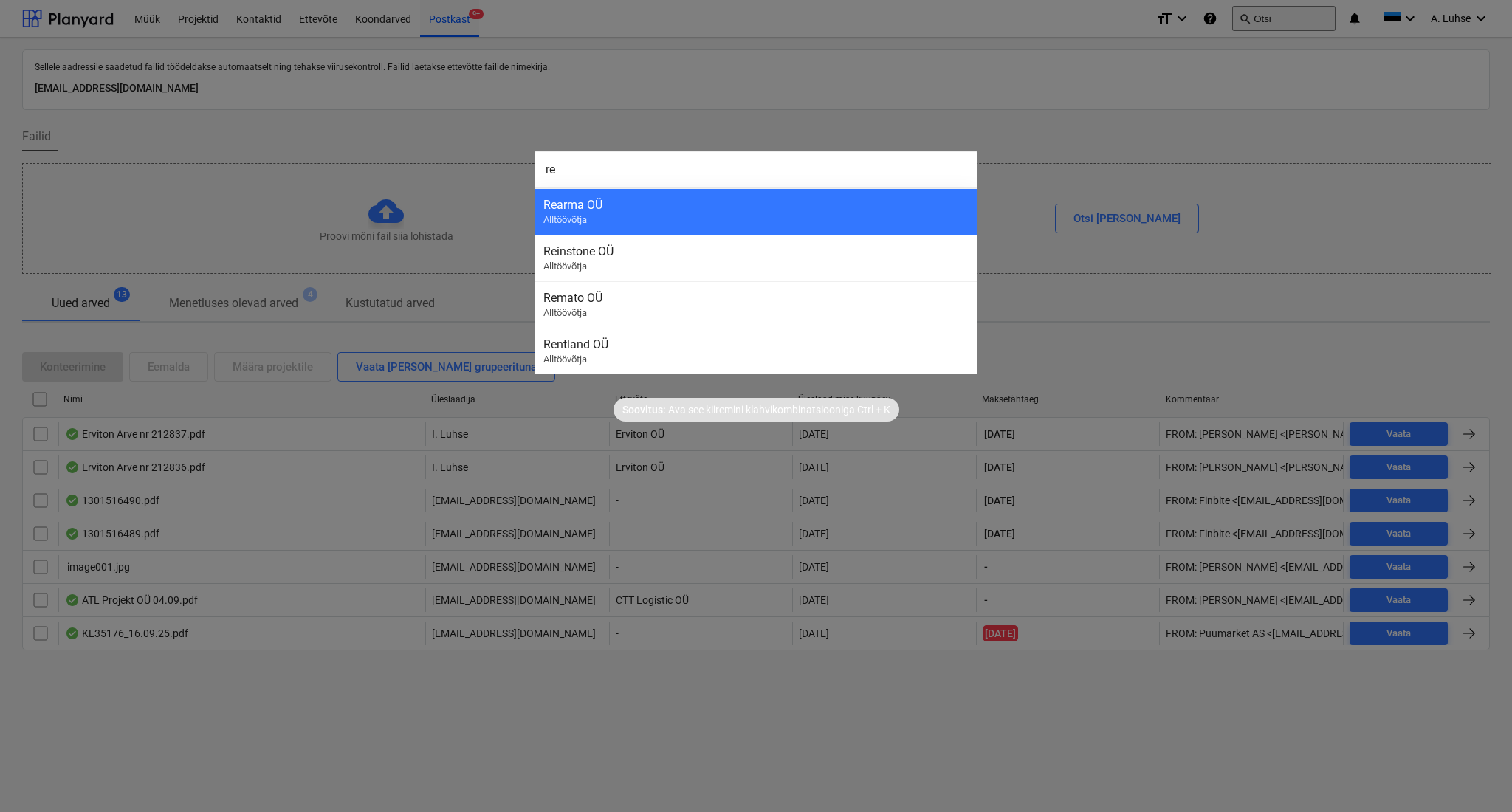
type input "r"
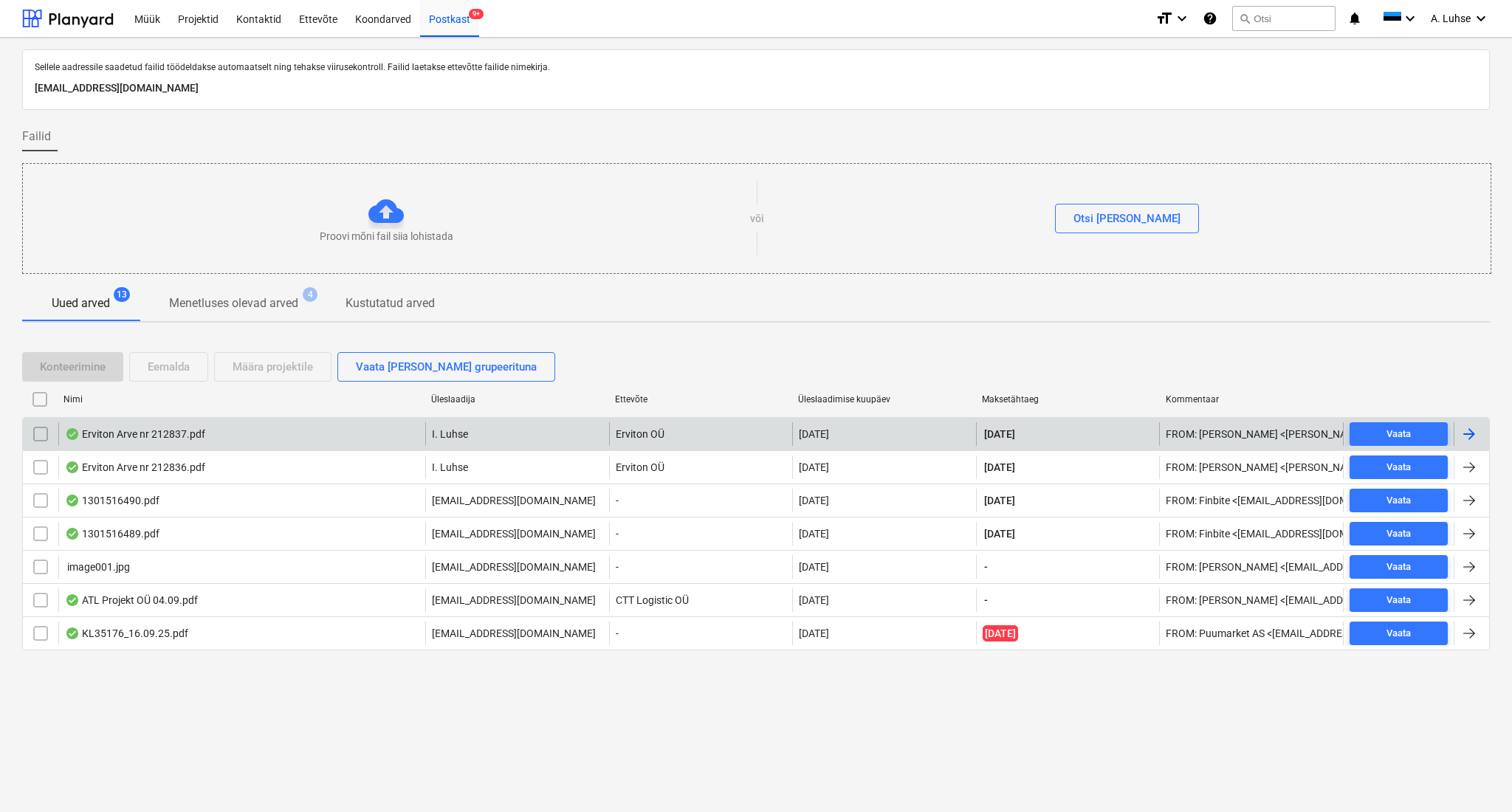
click at [147, 442] on div "Erviton Arve nr 212837.pdf" at bounding box center [242, 434] width 367 height 23
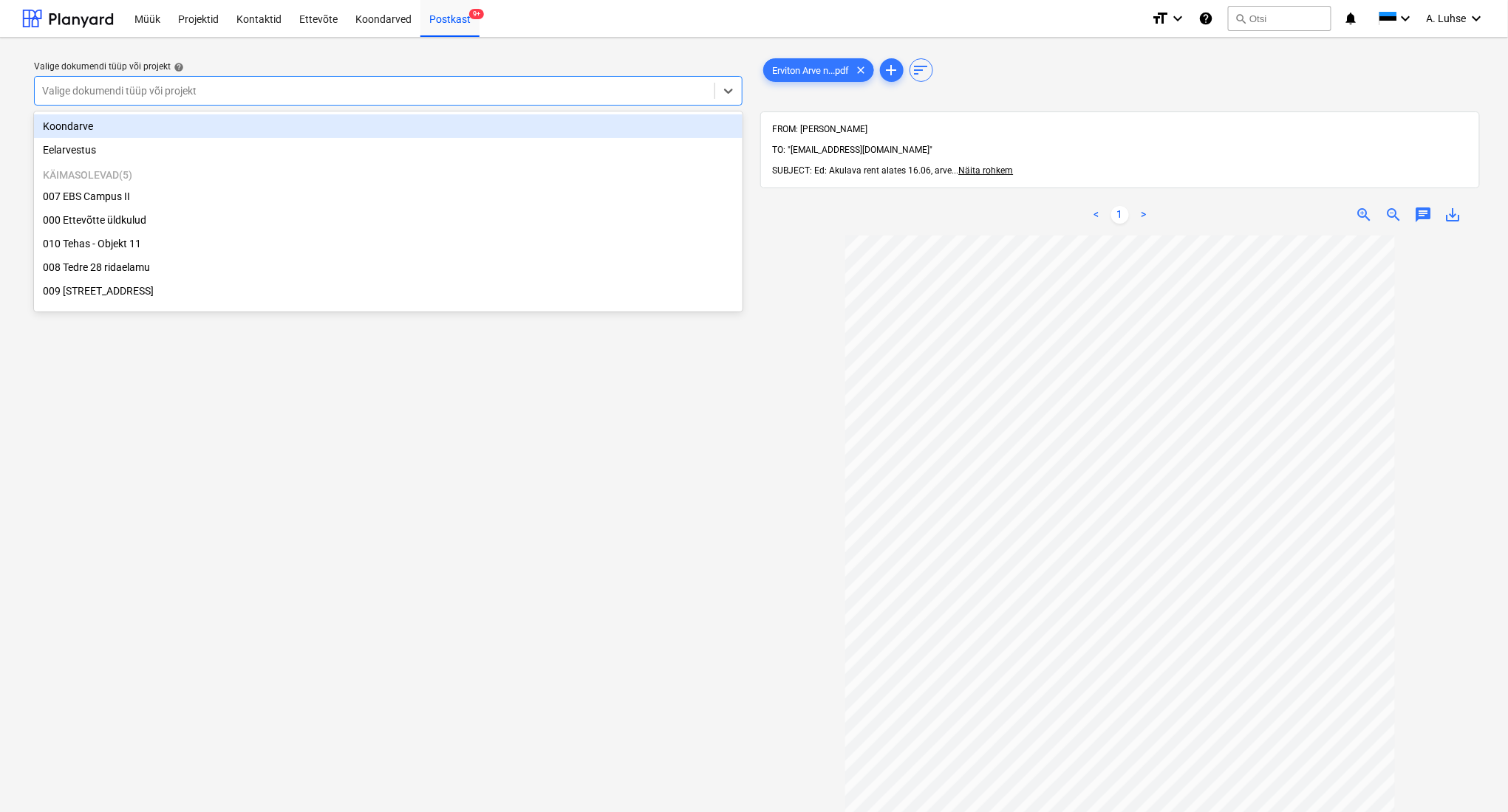
click at [571, 95] on div at bounding box center [375, 91] width 665 height 15
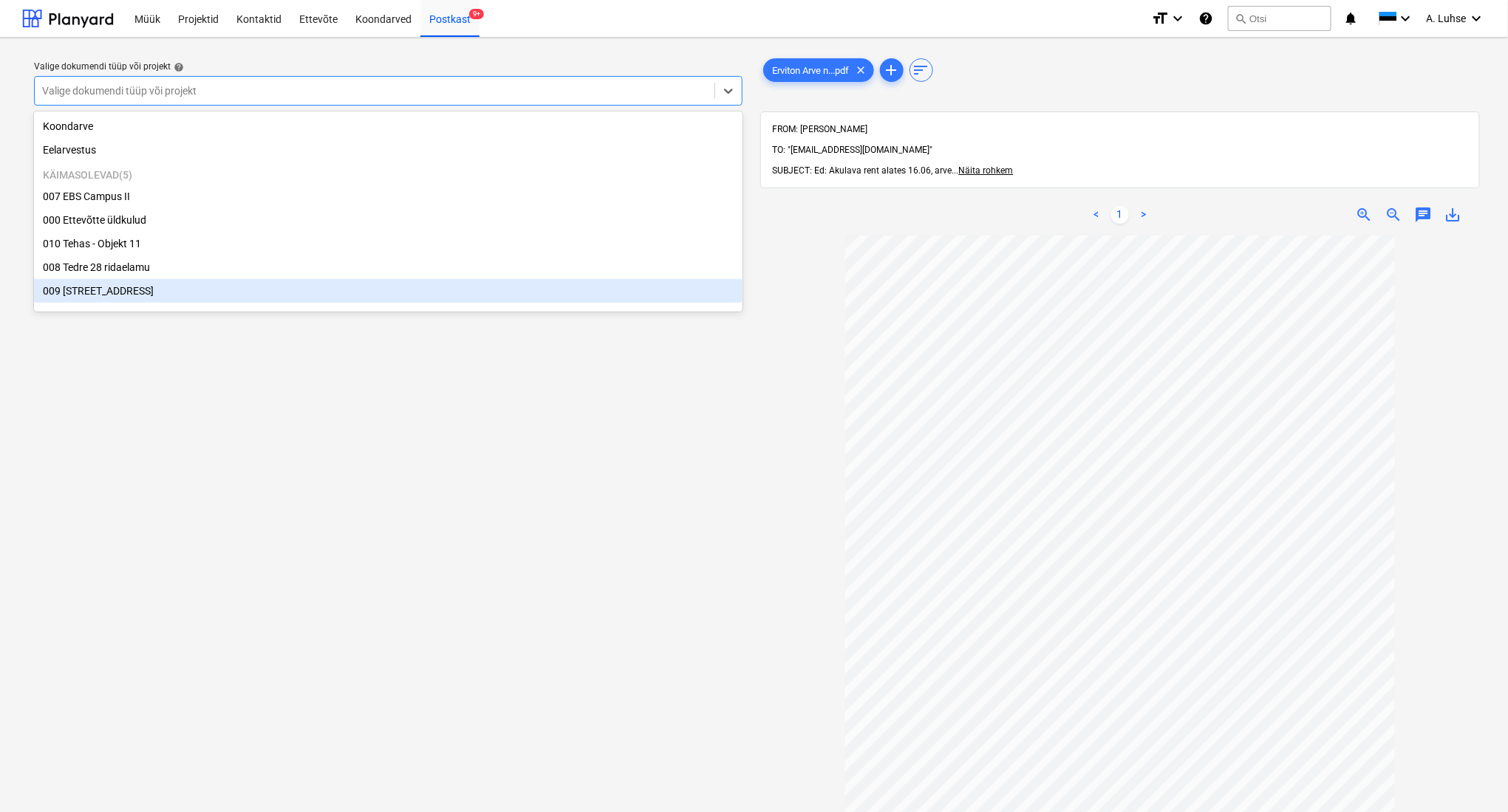
click at [618, 307] on div "Käimasolevad ( 5 ) 007 EBS Campus II 000 Ettevõtte üldkulud 010 Tehas - Objekt …" at bounding box center [388, 235] width 709 height 147
click at [603, 290] on div "009 [STREET_ADDRESS]" at bounding box center [388, 291] width 709 height 23
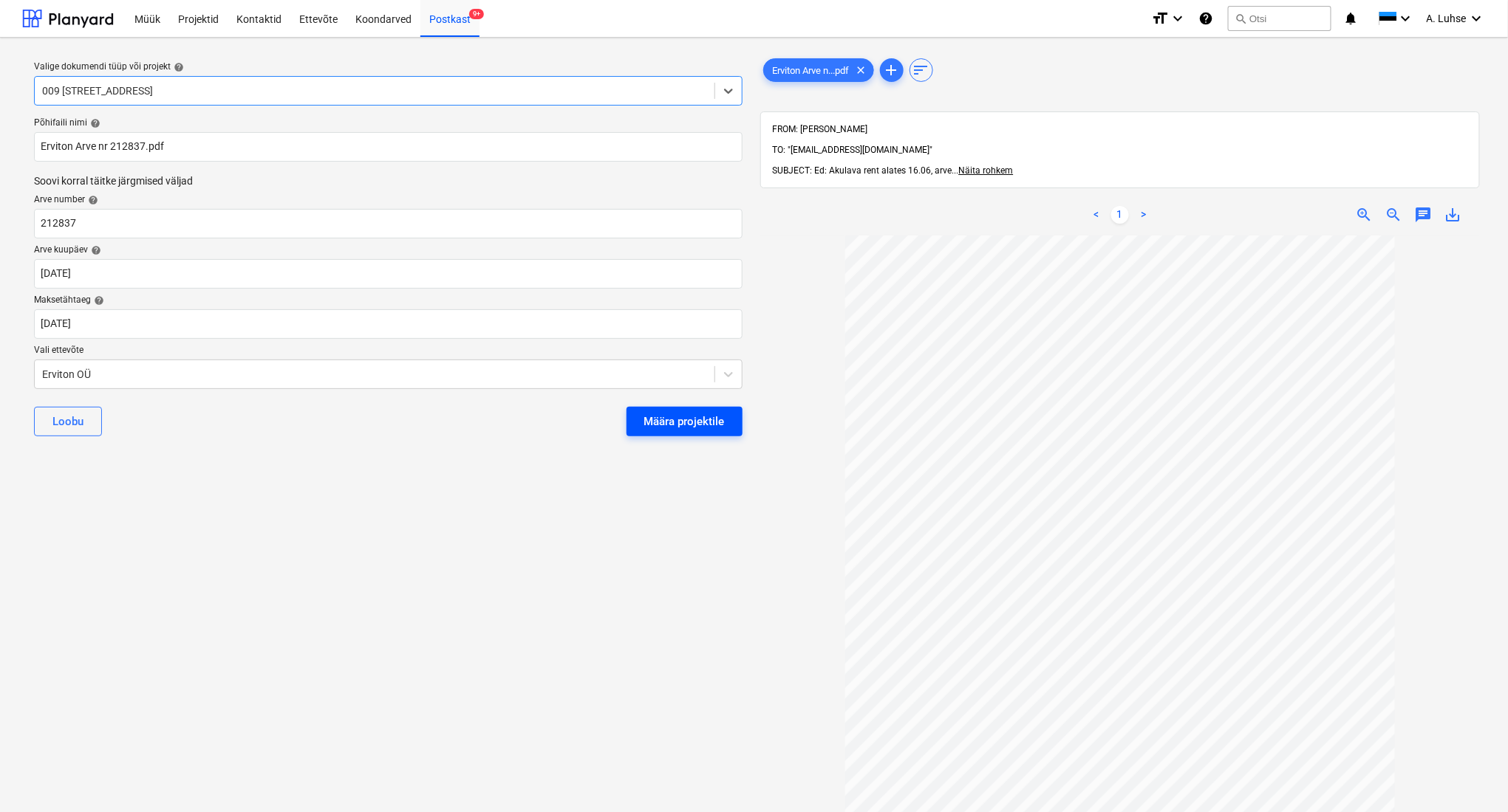
click at [710, 419] on div "Määra projektile" at bounding box center [684, 422] width 80 height 19
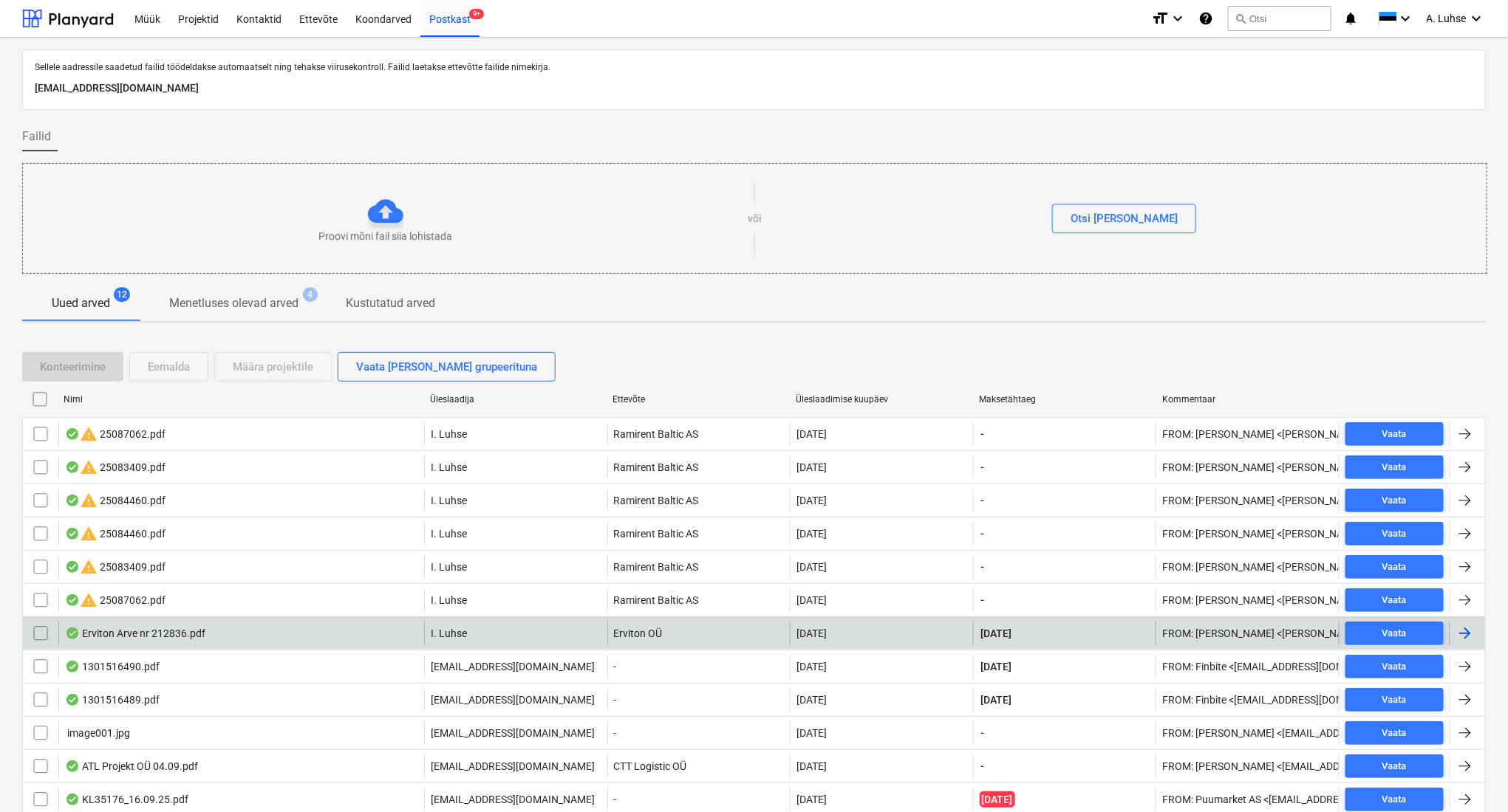
click at [380, 639] on div "Erviton Arve nr 212836.pdf" at bounding box center [242, 633] width 366 height 23
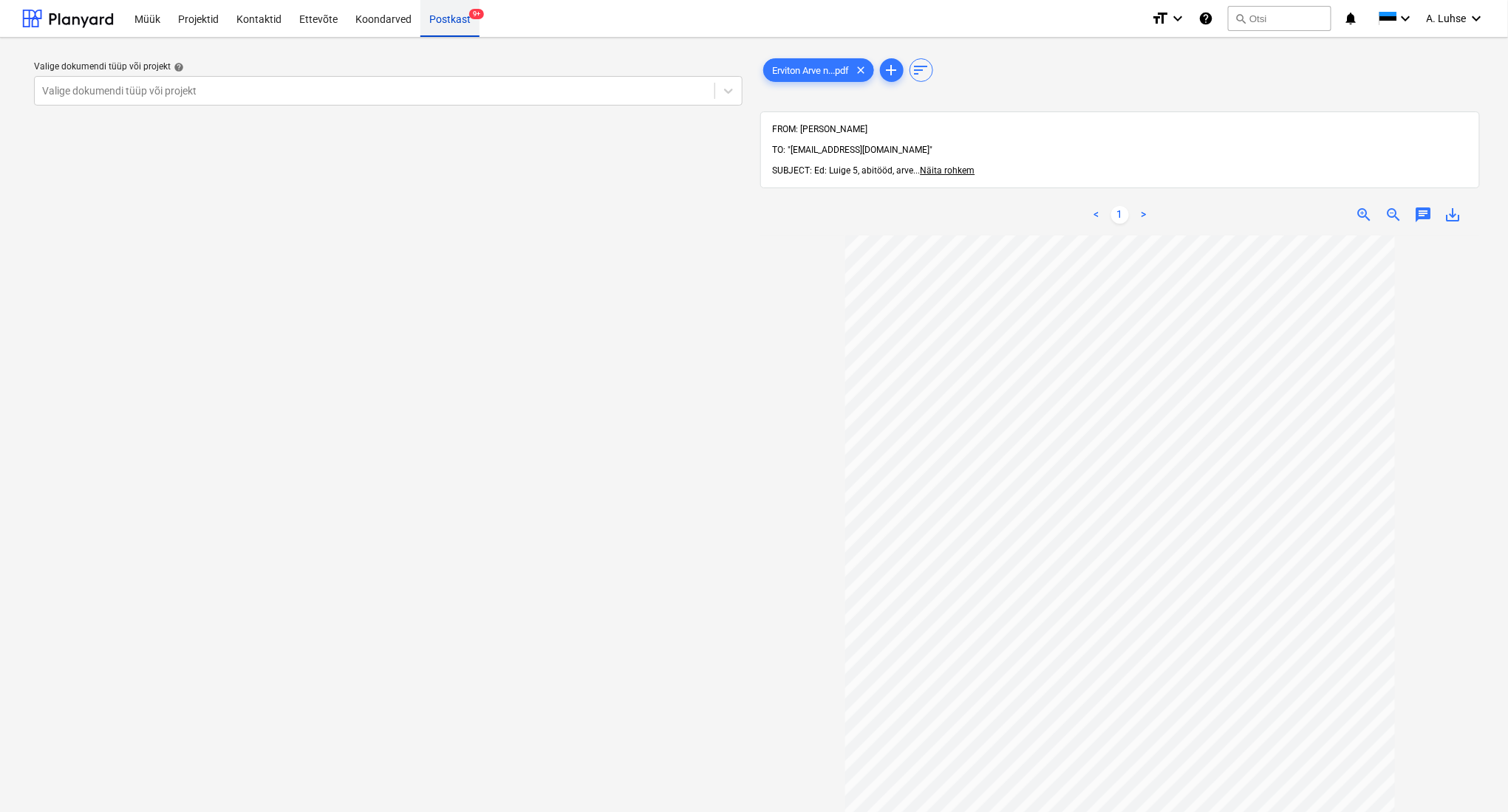
click at [453, 23] on div "Postkast 9+" at bounding box center [450, 18] width 59 height 38
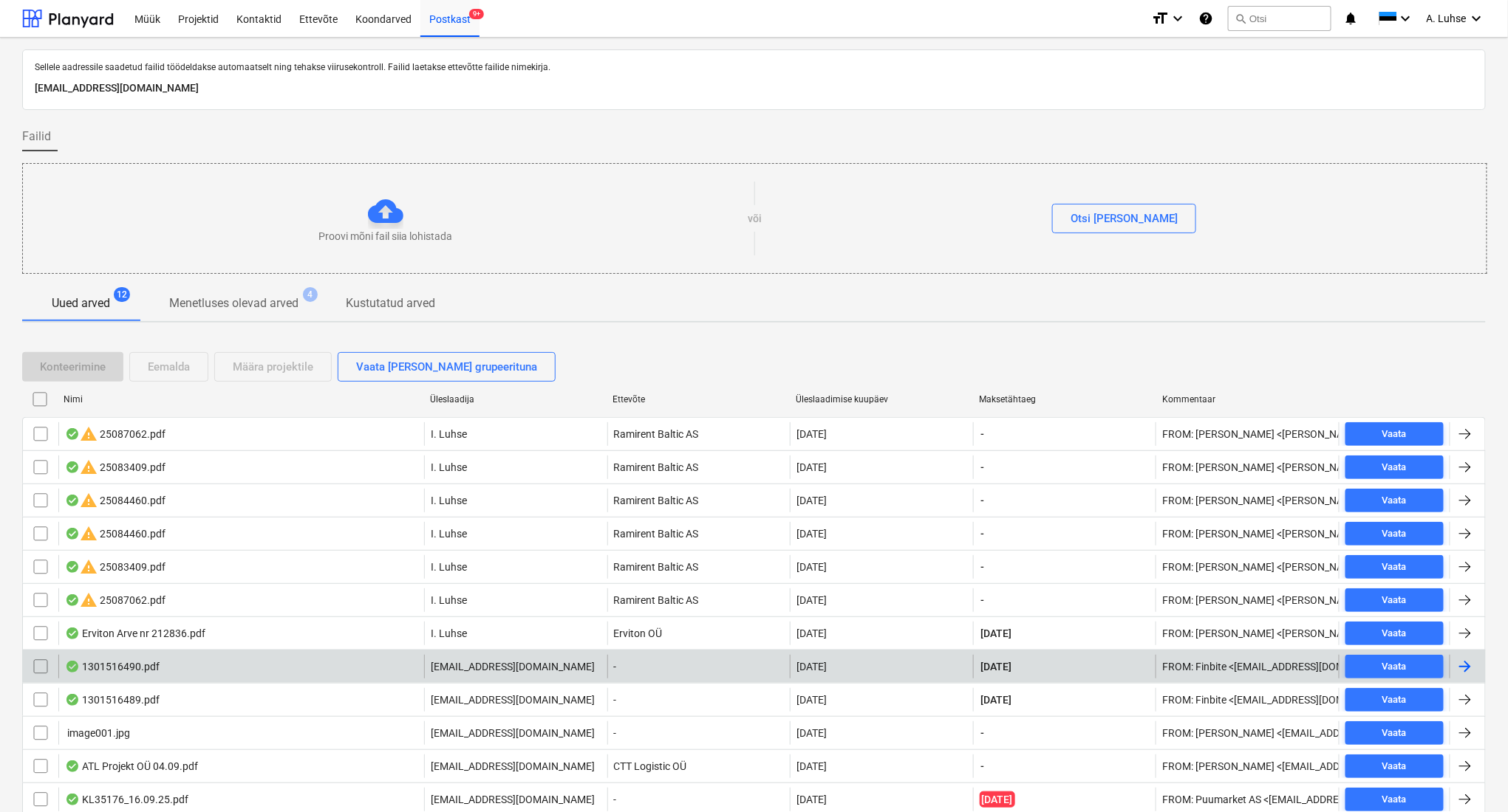
click at [363, 664] on div "1301516490.pdf" at bounding box center [242, 666] width 366 height 23
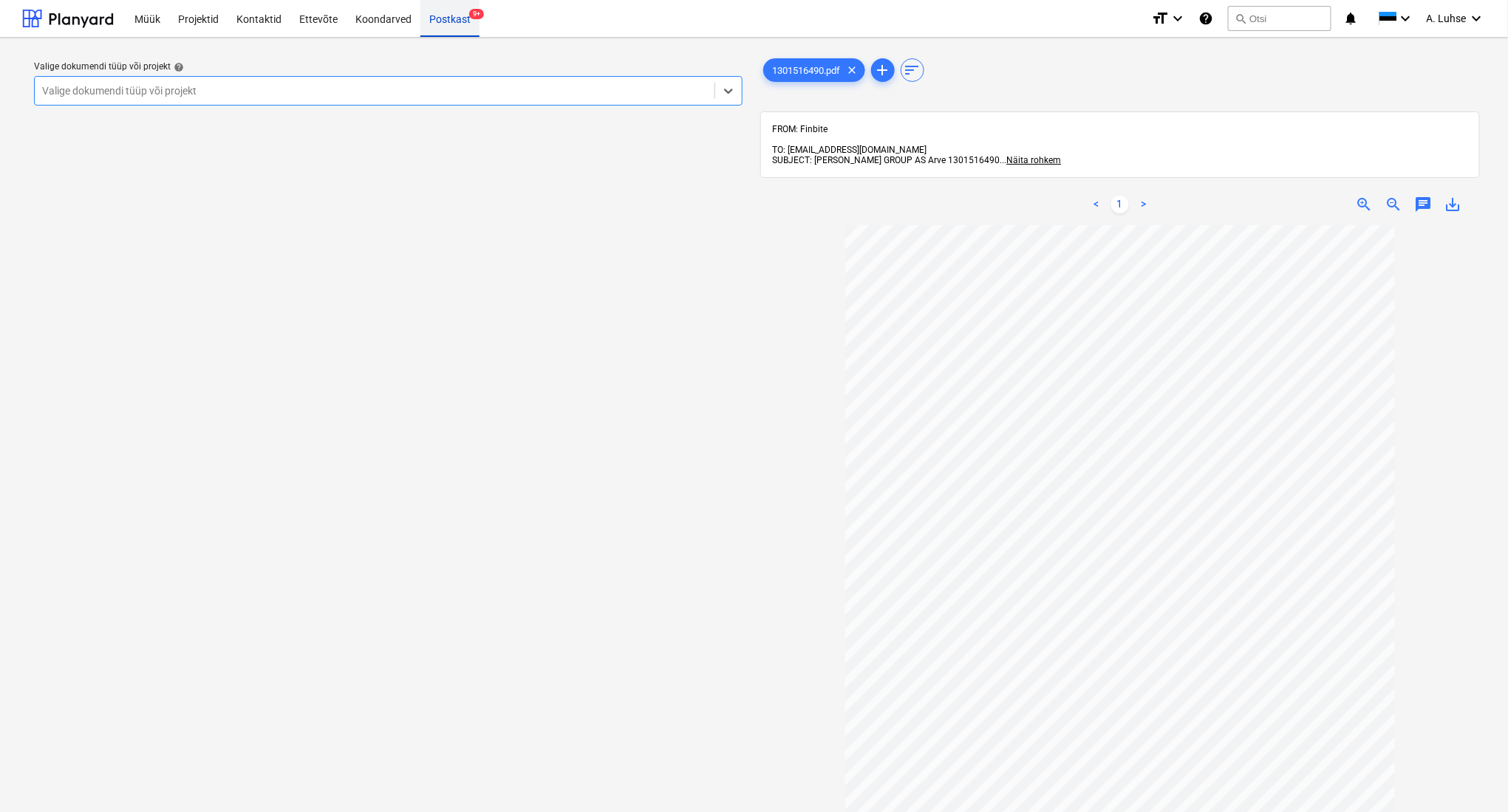
click at [451, 16] on div "Postkast 9+" at bounding box center [450, 18] width 59 height 38
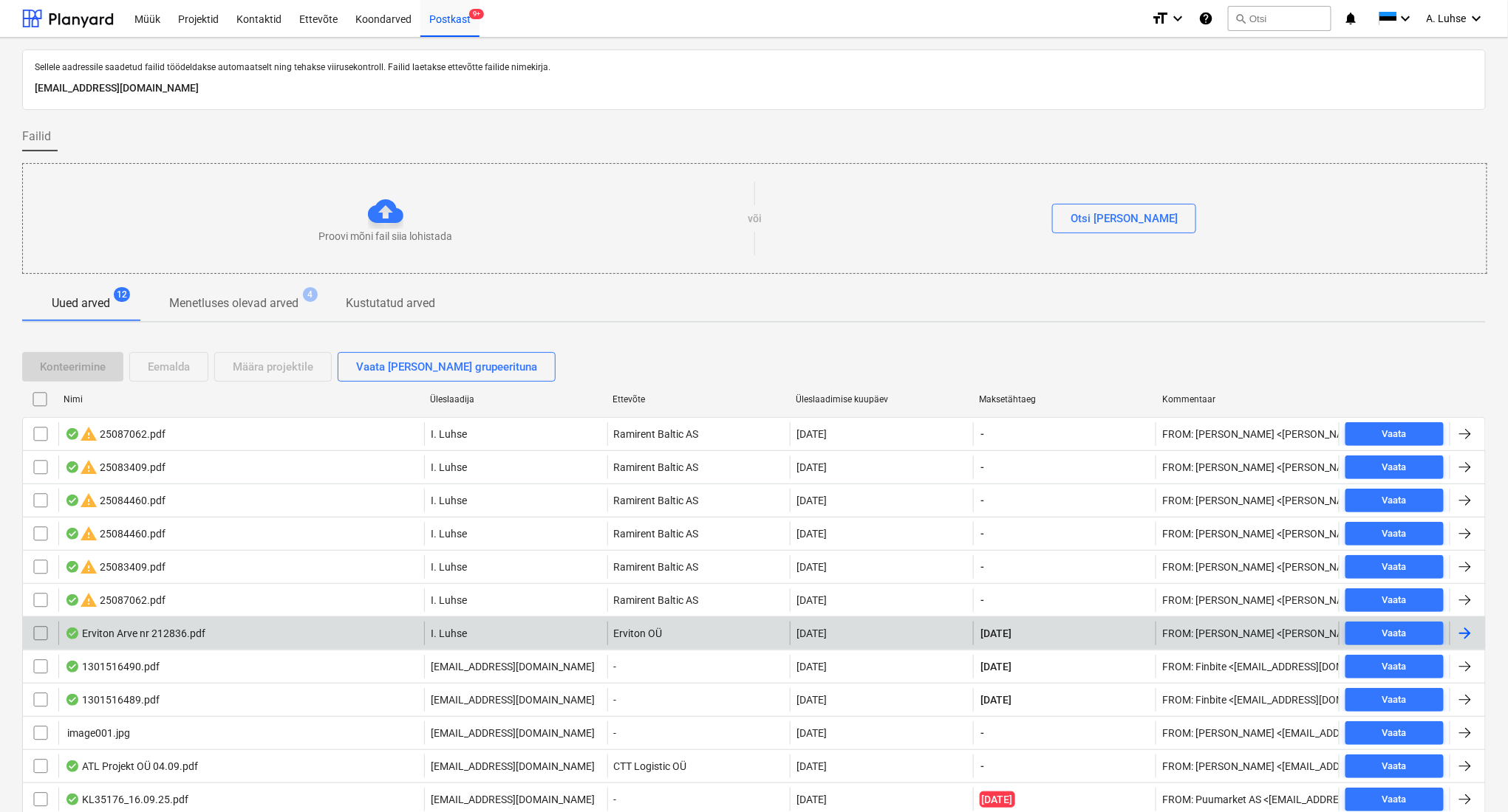
click at [369, 626] on div "Erviton Arve nr 212836.pdf" at bounding box center [242, 633] width 366 height 23
